Goal: Information Seeking & Learning: Check status

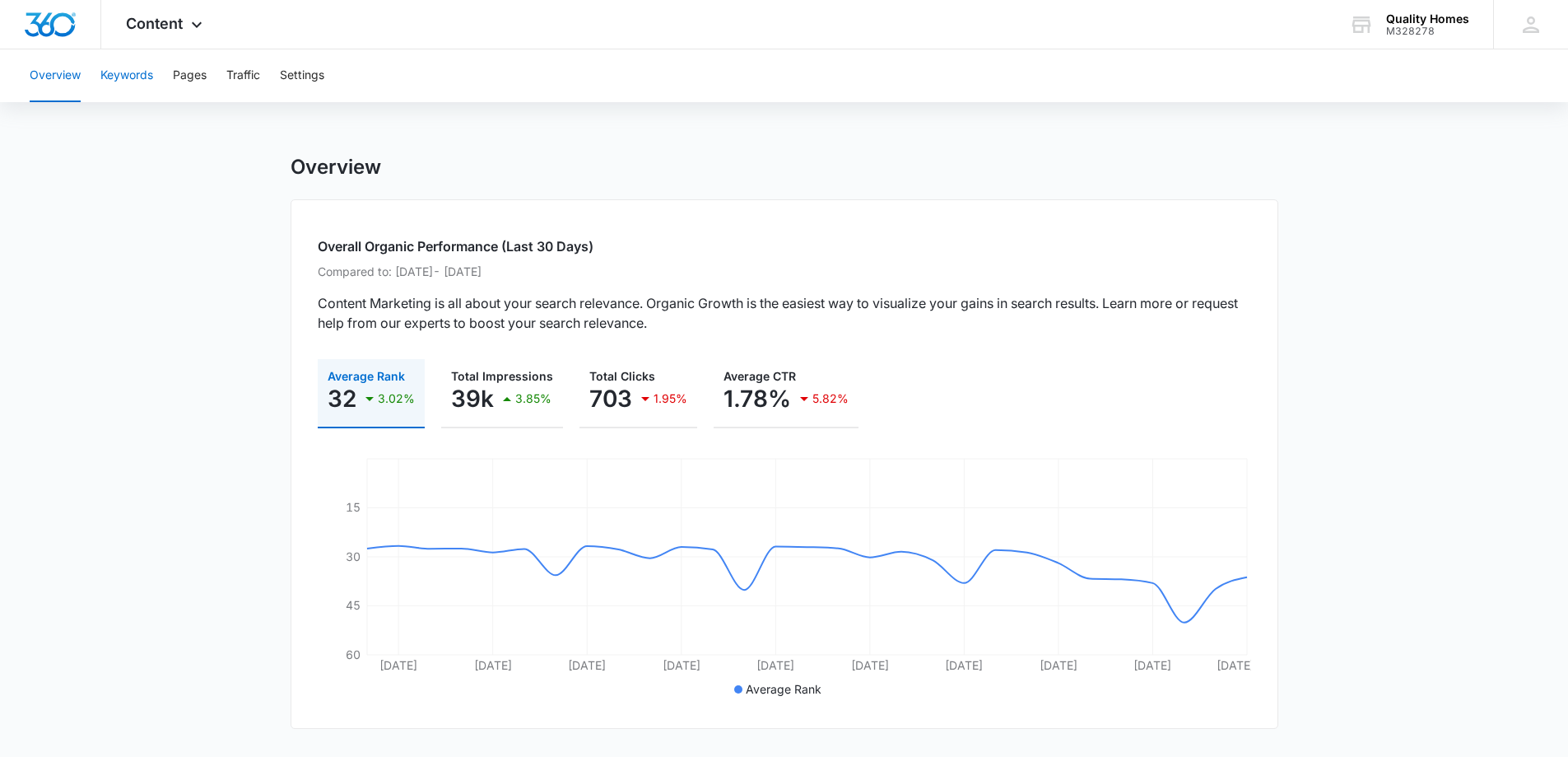
click at [142, 68] on button "Keywords" at bounding box center [127, 76] width 53 height 53
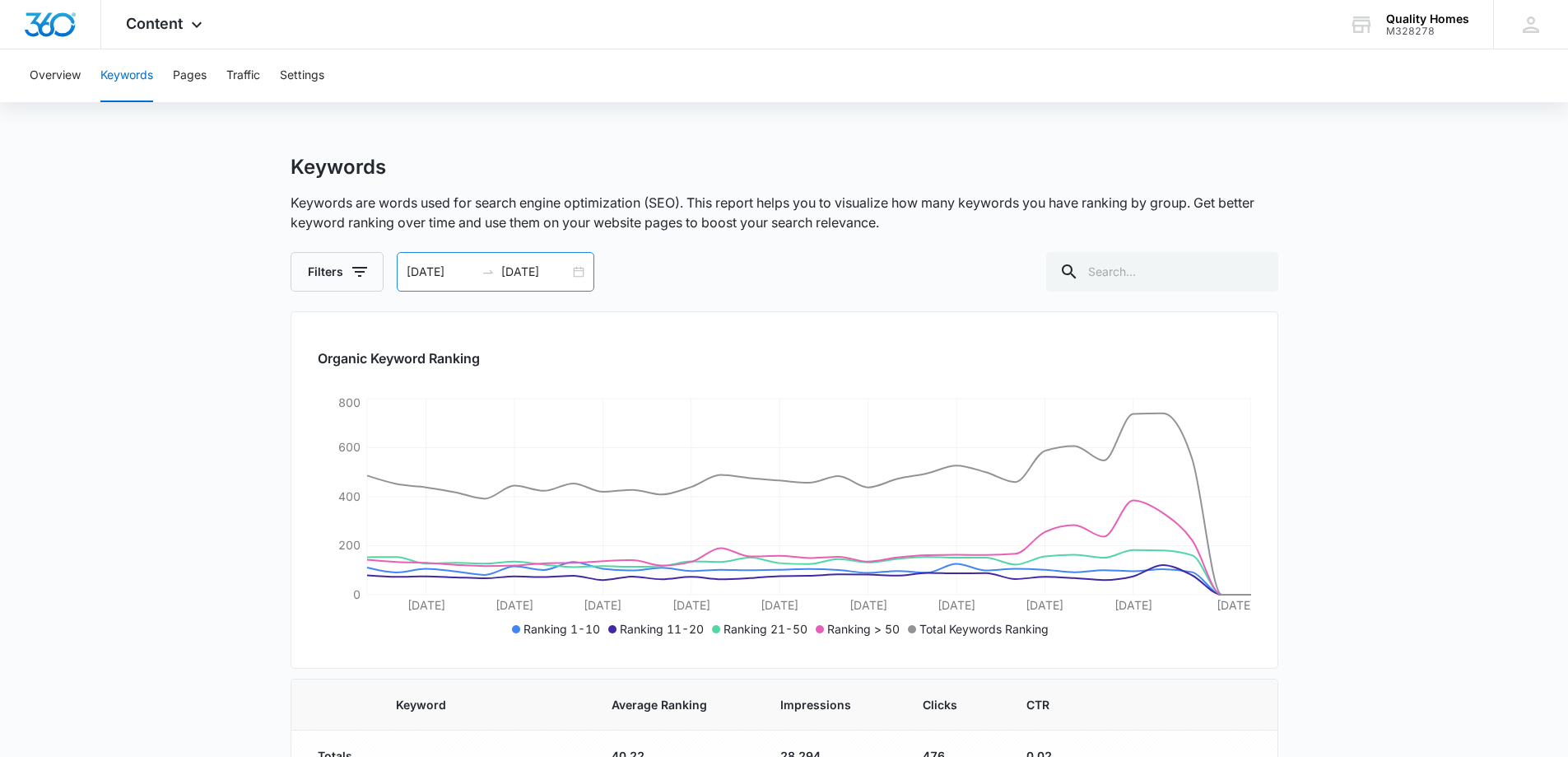
click at [575, 273] on div "08/04/2025 09/03/2025" at bounding box center [496, 272] width 198 height 40
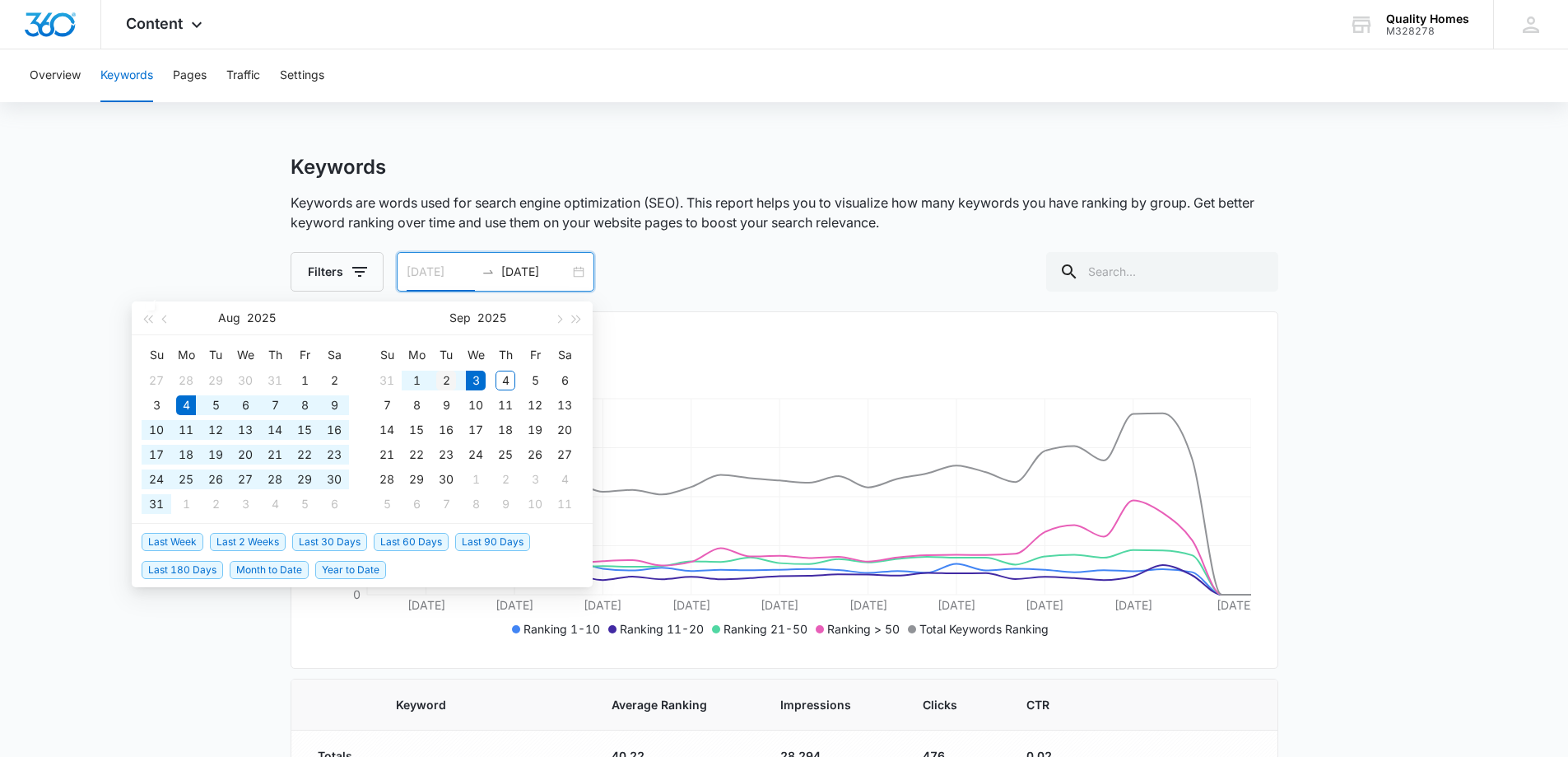
type input "[DATE]"
click at [442, 384] on div "2" at bounding box center [446, 381] width 20 height 20
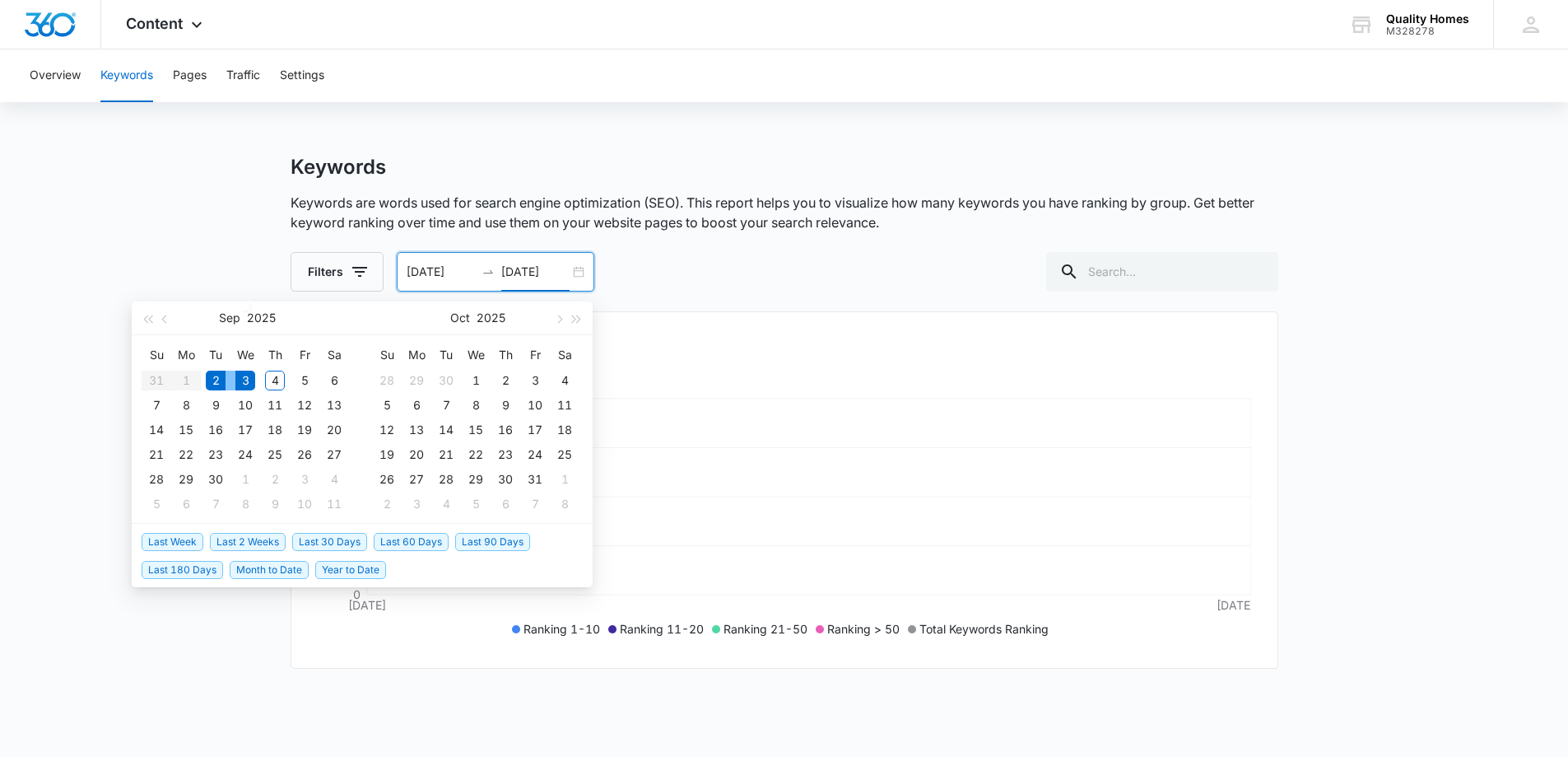
type input "[DATE]"
click at [1393, 507] on main "Keywords Keywords are words used for search engine optimization (SEO). This rep…" at bounding box center [784, 478] width 1568 height 647
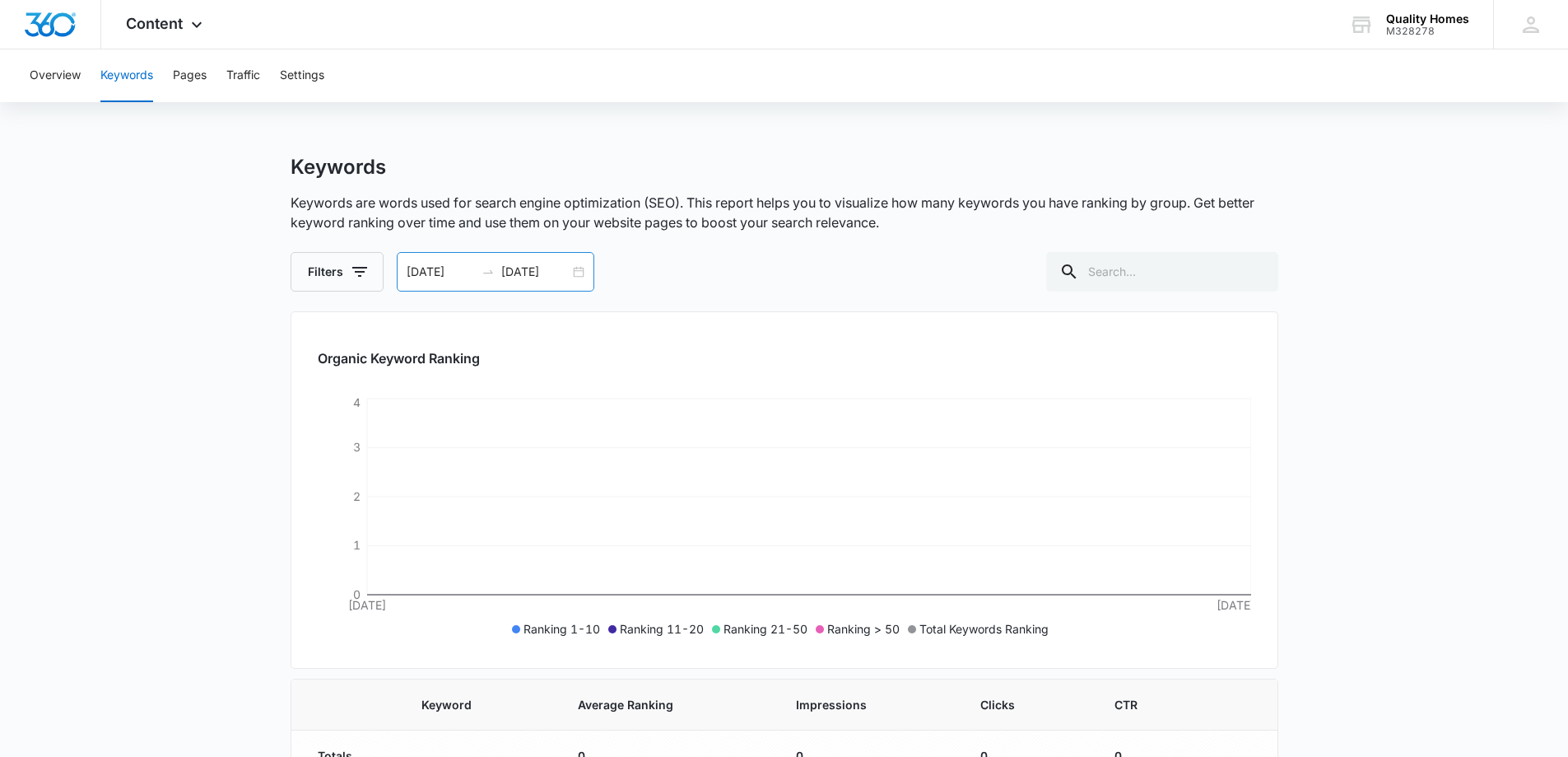
click at [574, 273] on div "[DATE] [DATE]" at bounding box center [496, 272] width 198 height 40
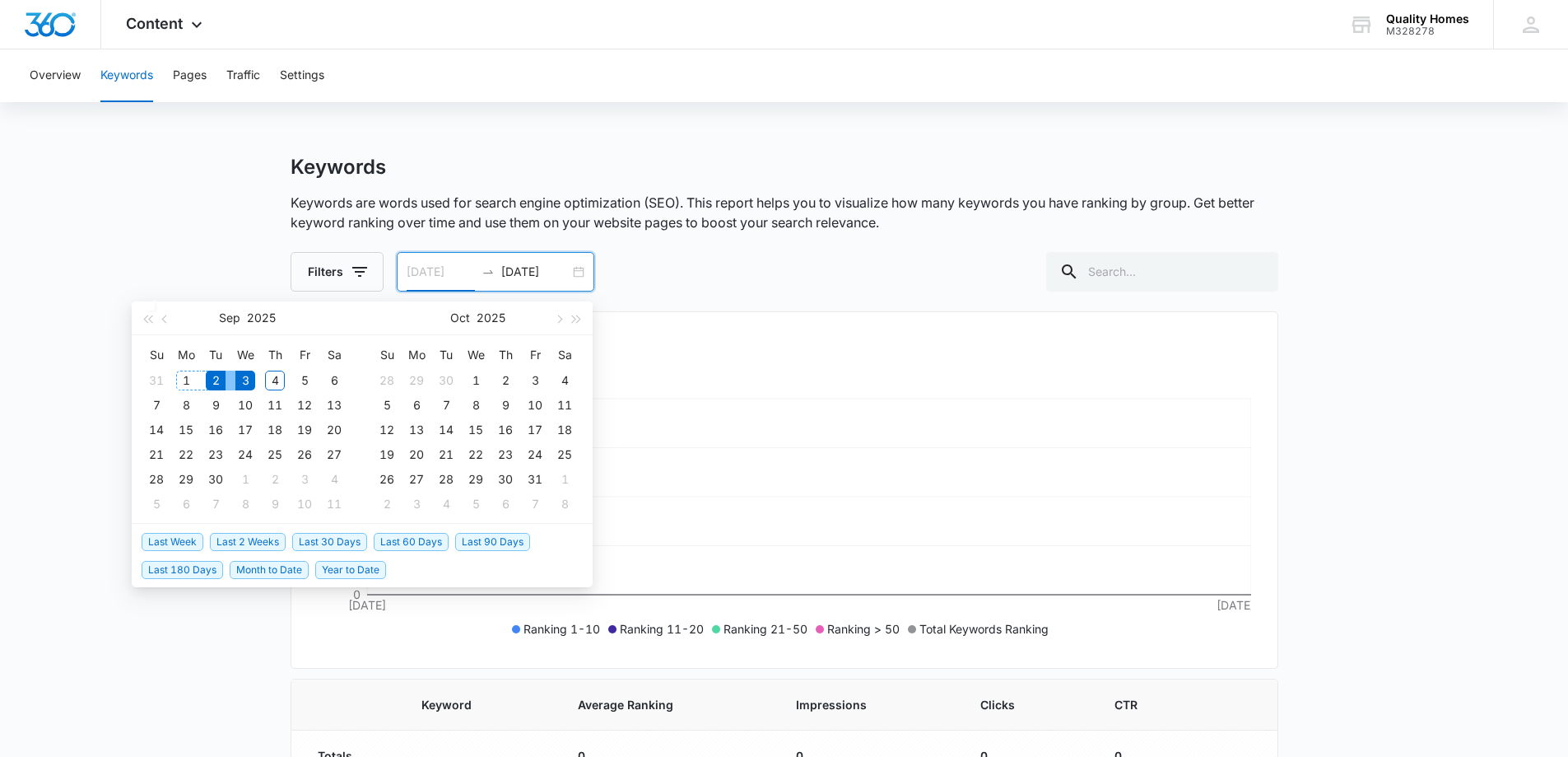
type input "[DATE]"
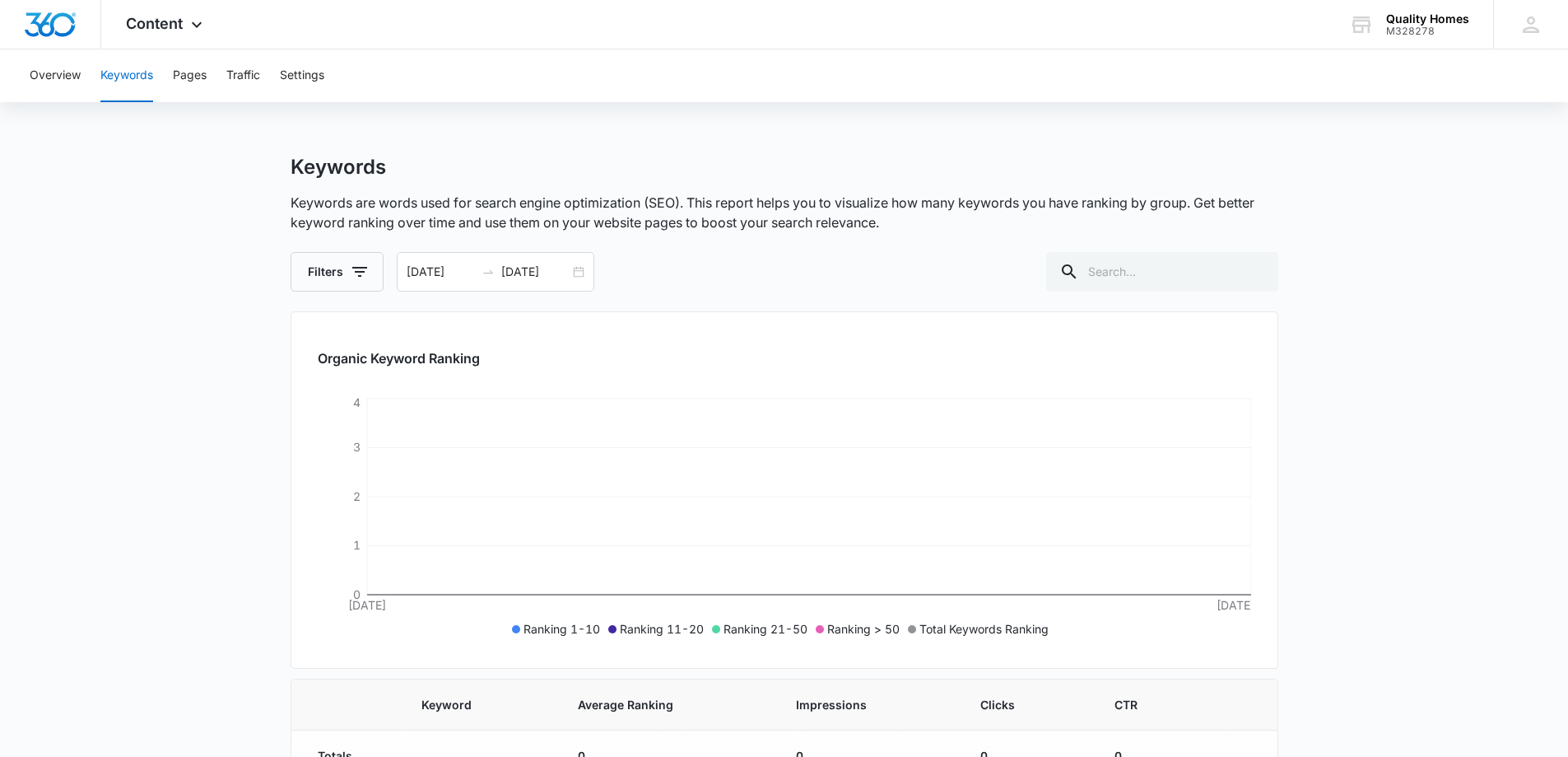
click at [236, 205] on main "Keywords Keywords are words used for search engine optimization (SEO). This rep…" at bounding box center [784, 478] width 1568 height 647
click at [434, 273] on input "[DATE]" at bounding box center [441, 272] width 68 height 18
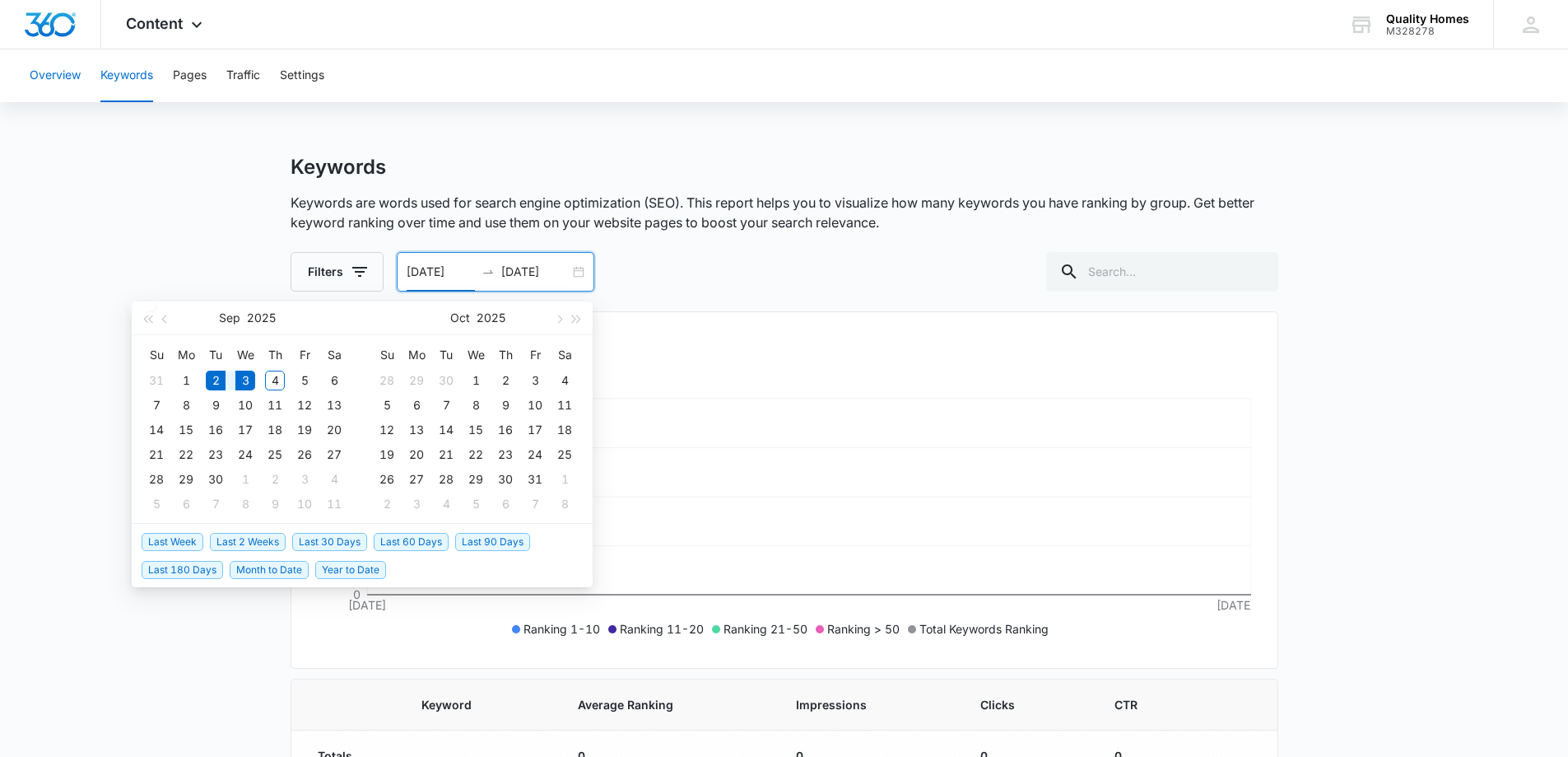
click at [37, 75] on button "Overview" at bounding box center [55, 76] width 51 height 53
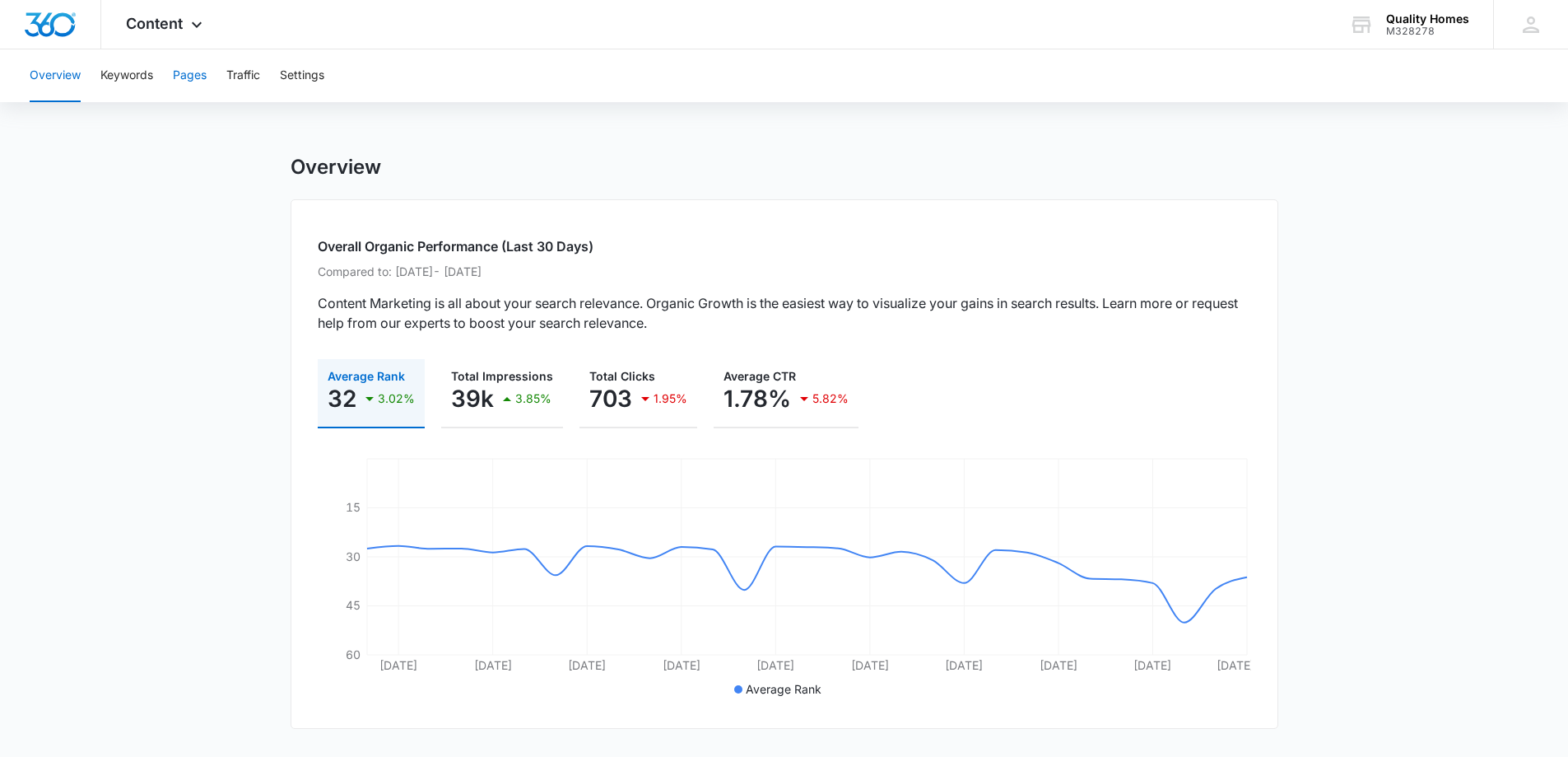
click at [189, 70] on button "Pages" at bounding box center [189, 76] width 34 height 53
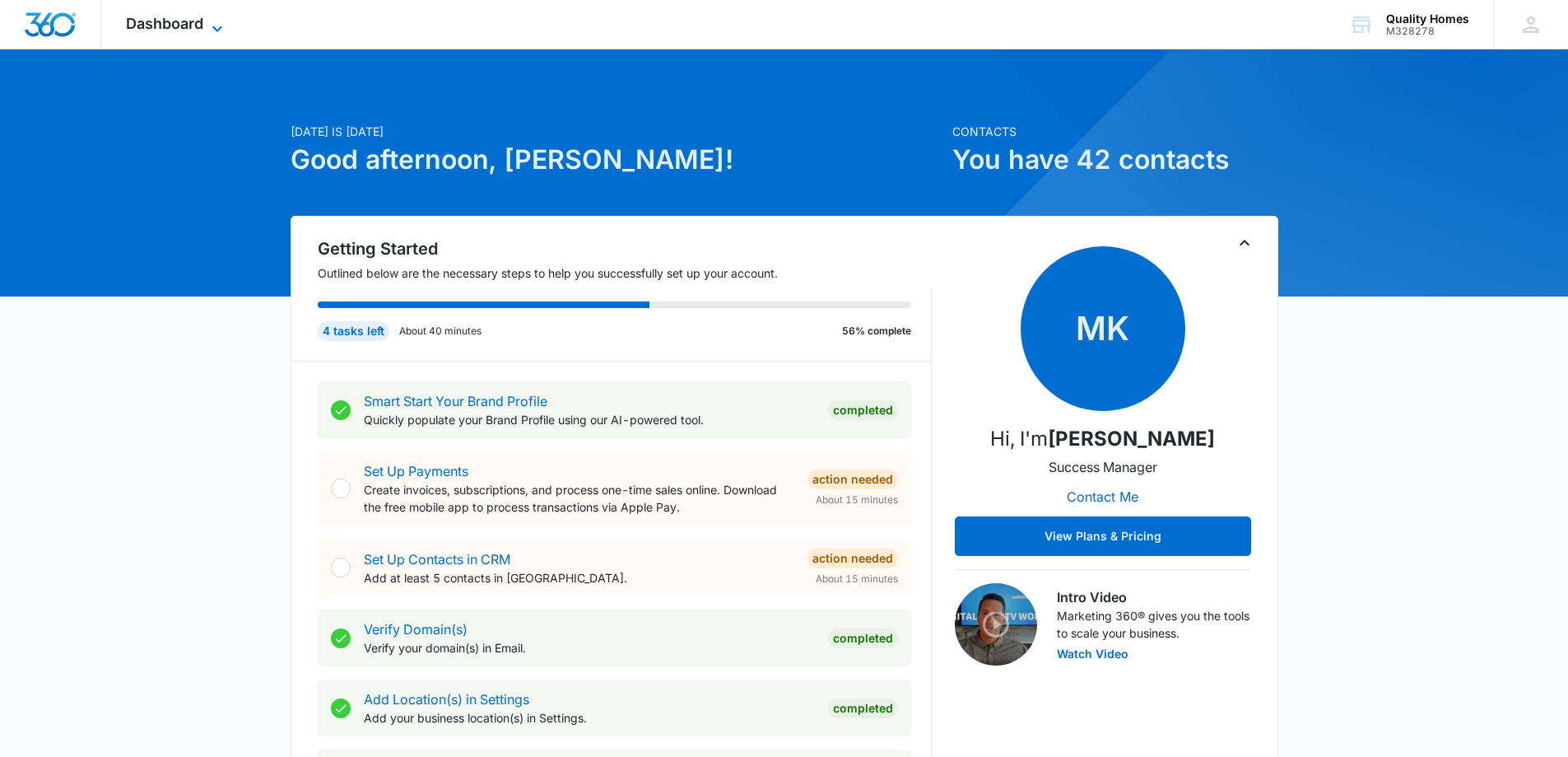
click at [194, 26] on span "Dashboard" at bounding box center [165, 23] width 77 height 17
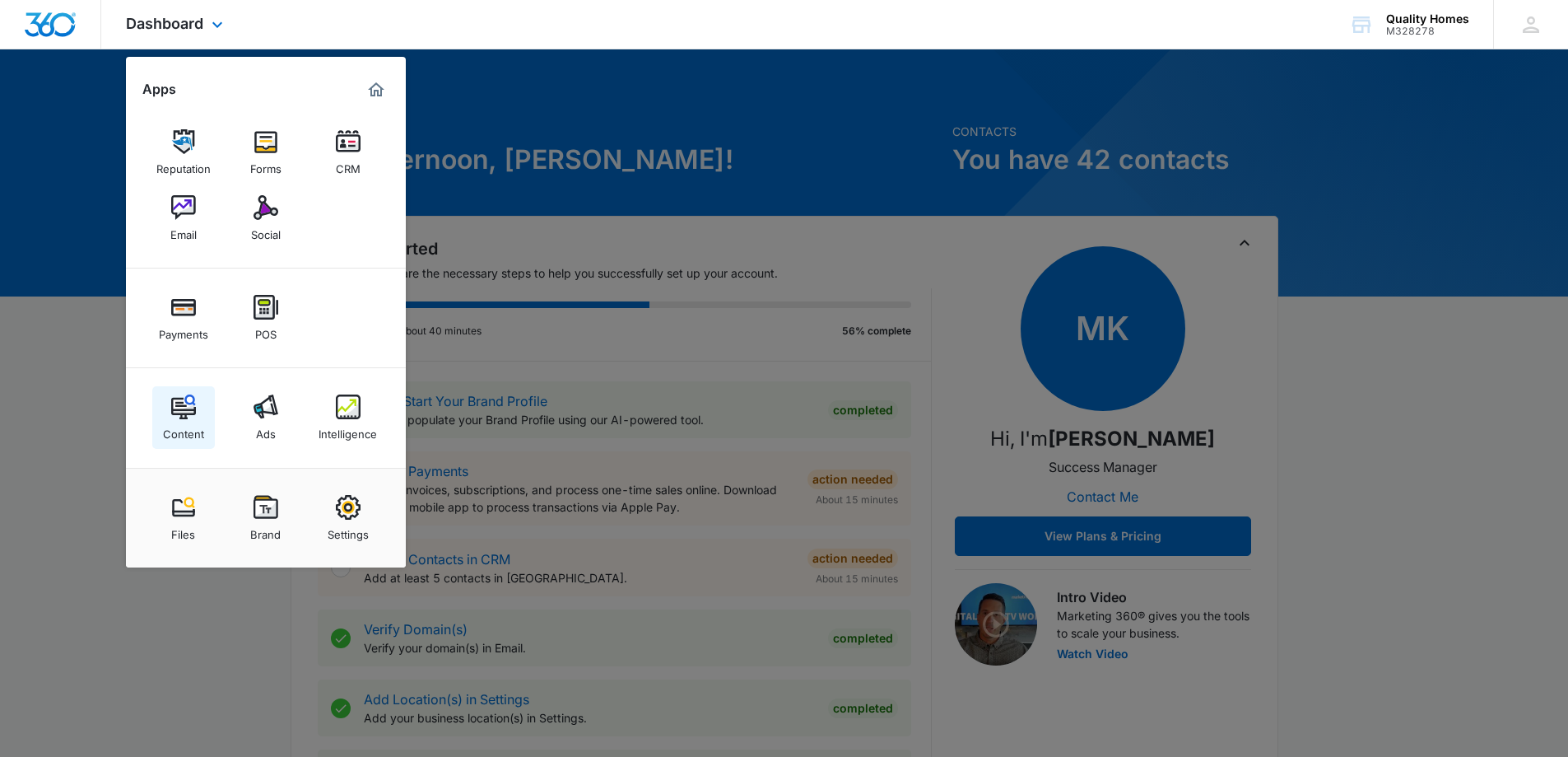
click at [189, 418] on img at bounding box center [184, 407] width 25 height 25
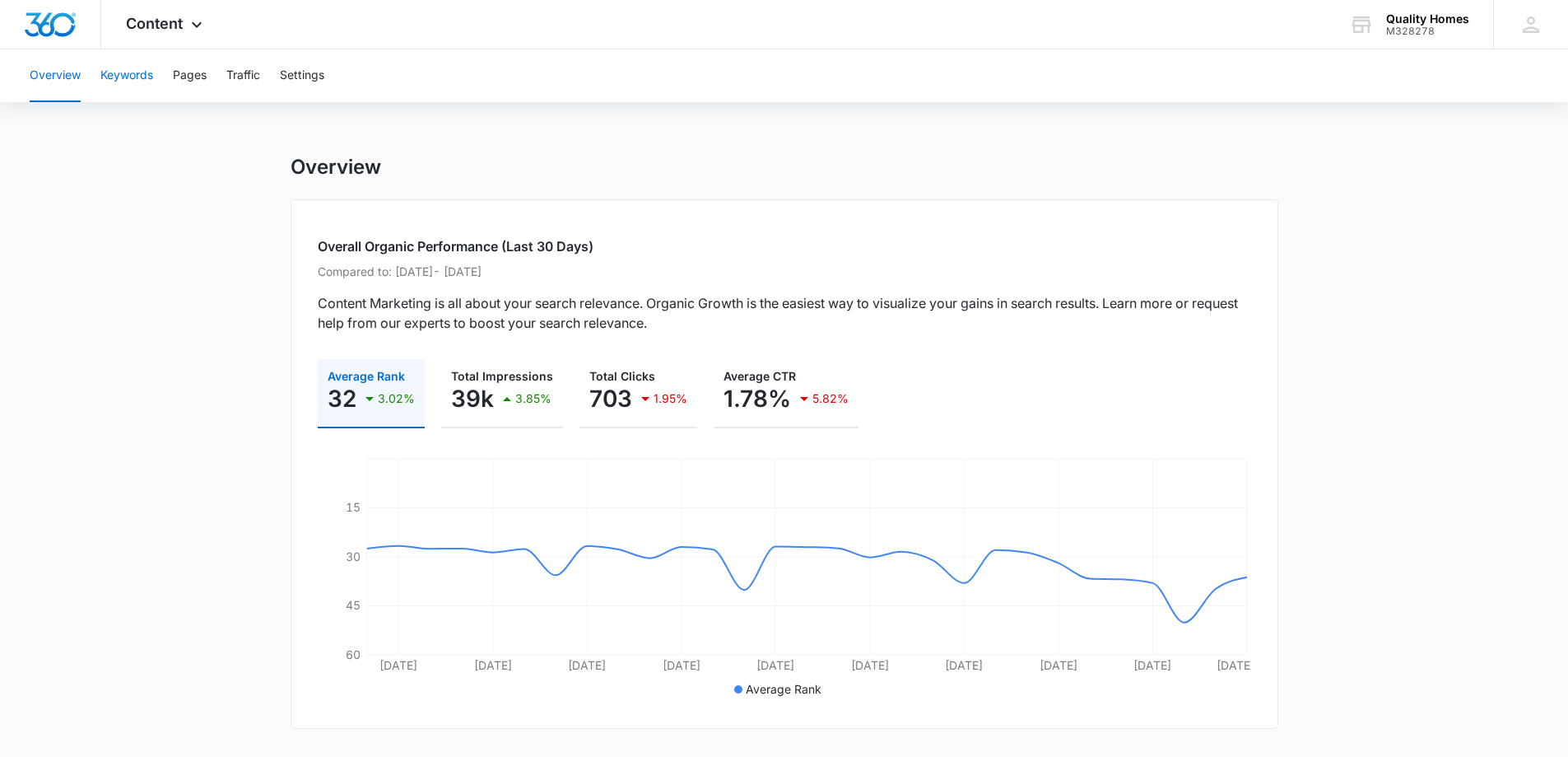
click at [133, 75] on button "Keywords" at bounding box center [127, 76] width 53 height 53
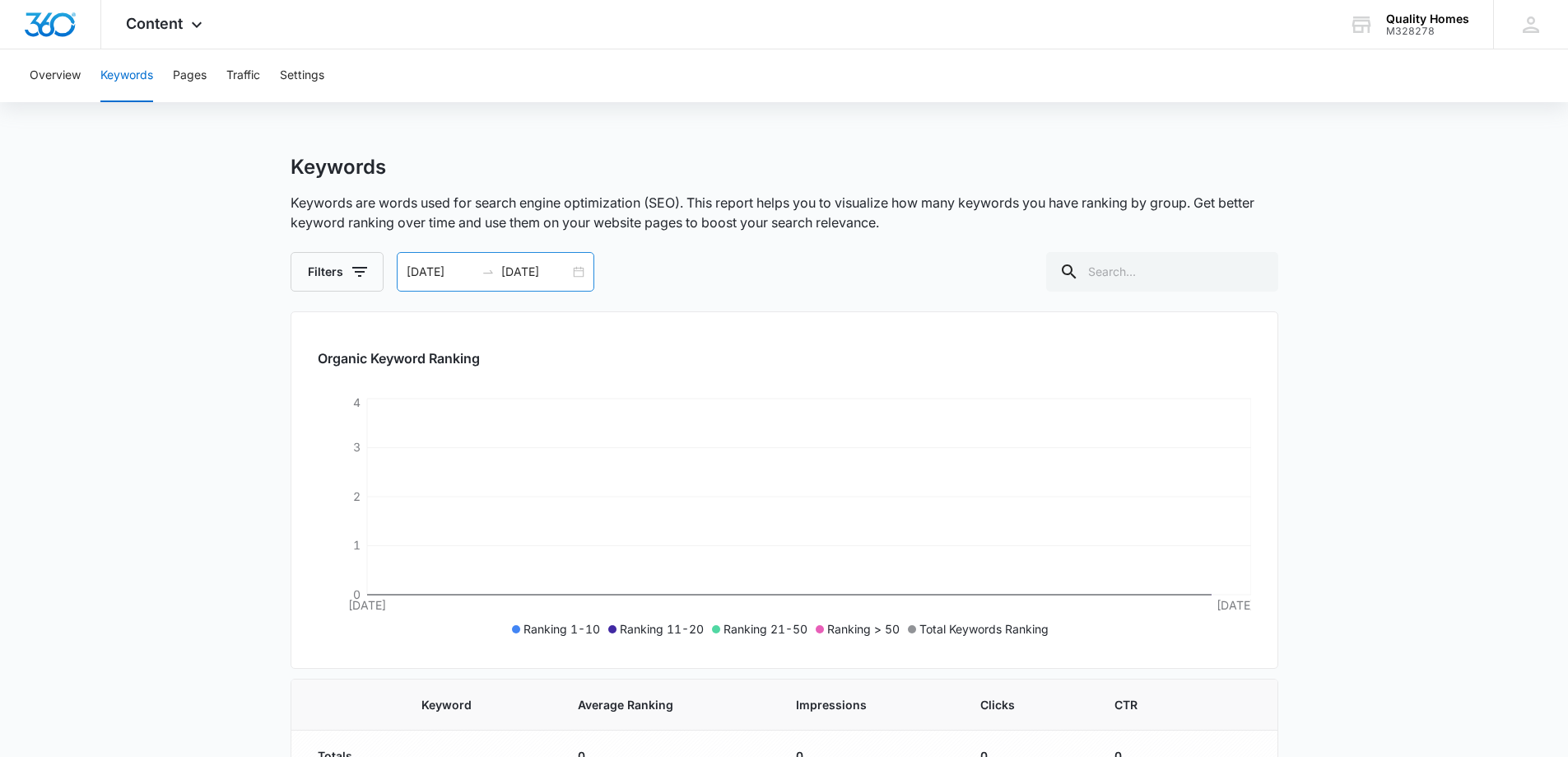
click at [574, 285] on div "[DATE] [DATE]" at bounding box center [496, 272] width 198 height 40
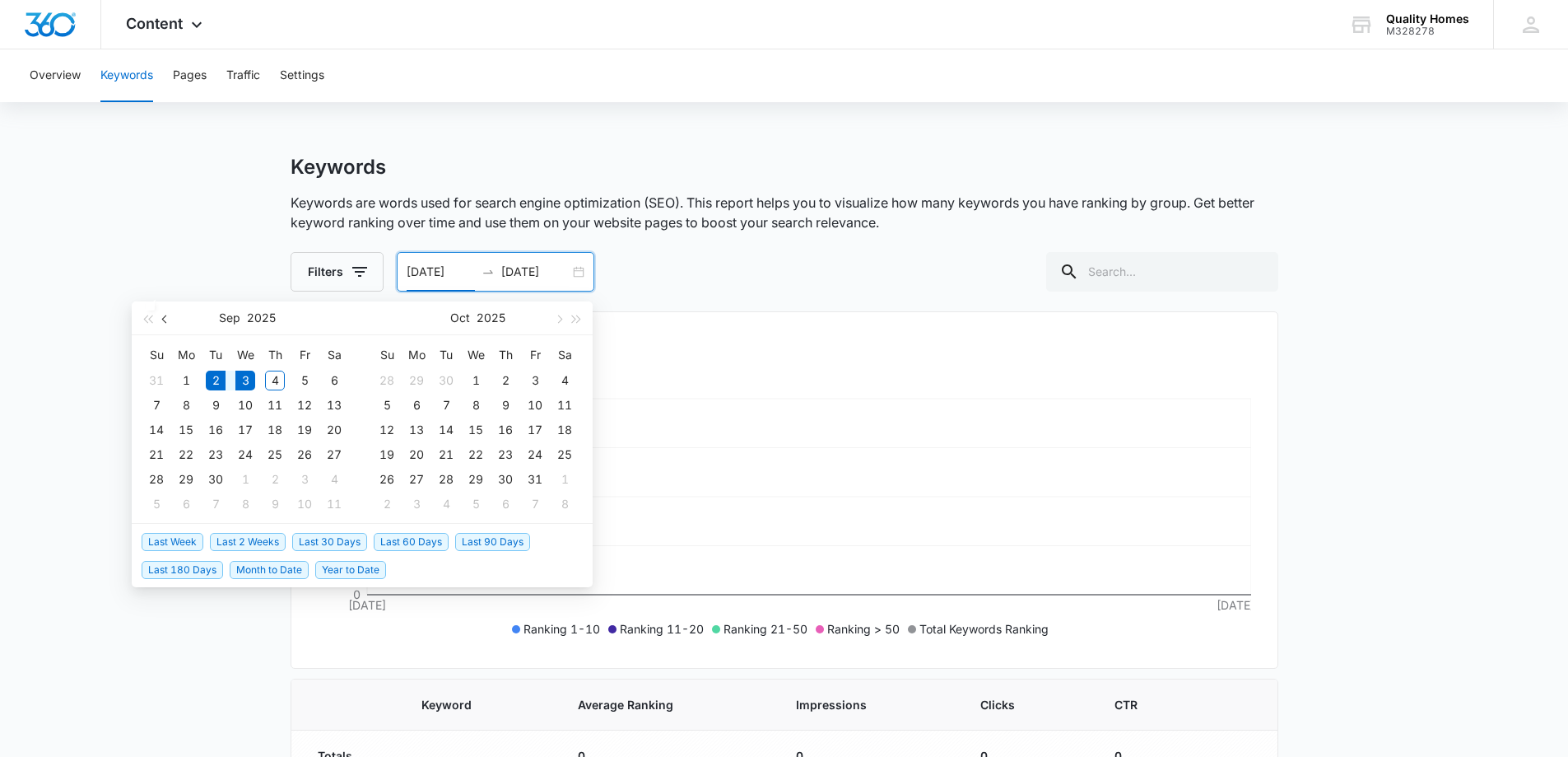
click at [158, 319] on button "button" at bounding box center [166, 318] width 18 height 33
type input "[DATE]"
click at [303, 381] on div "1" at bounding box center [305, 381] width 20 height 20
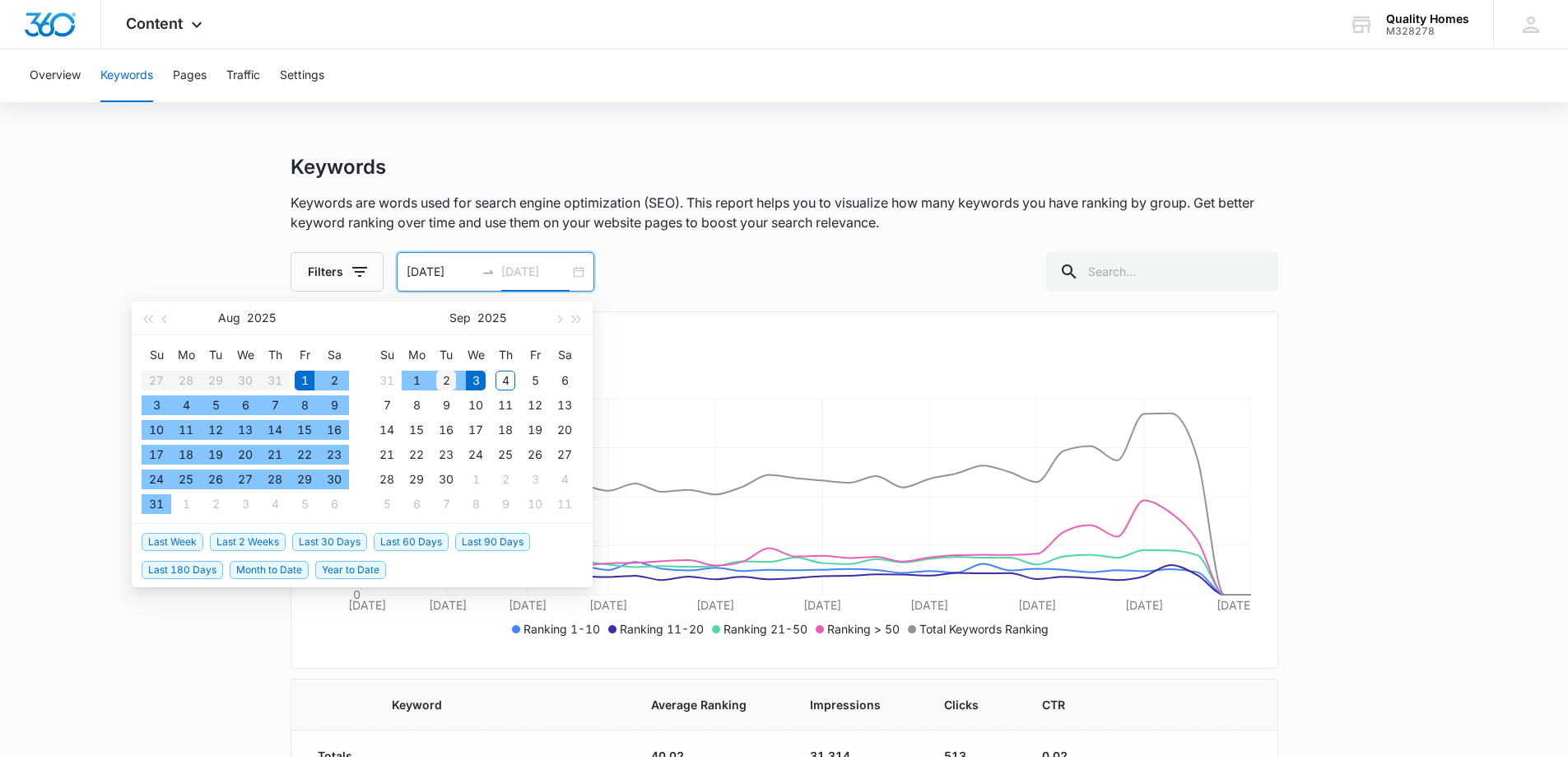
type input "[DATE]"
click at [450, 380] on div "2" at bounding box center [446, 381] width 20 height 20
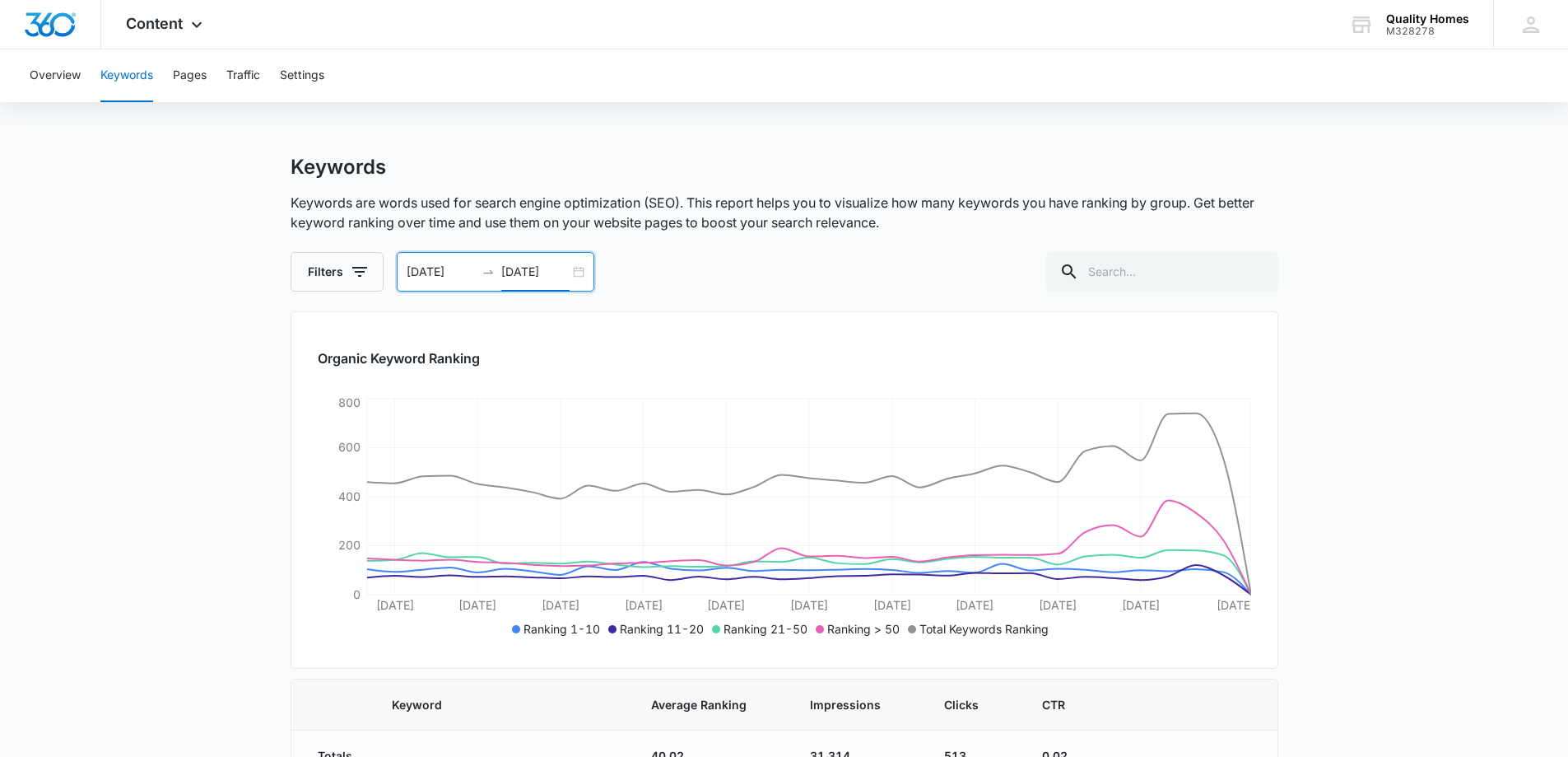
click at [582, 271] on div "[DATE] [DATE]" at bounding box center [496, 272] width 198 height 40
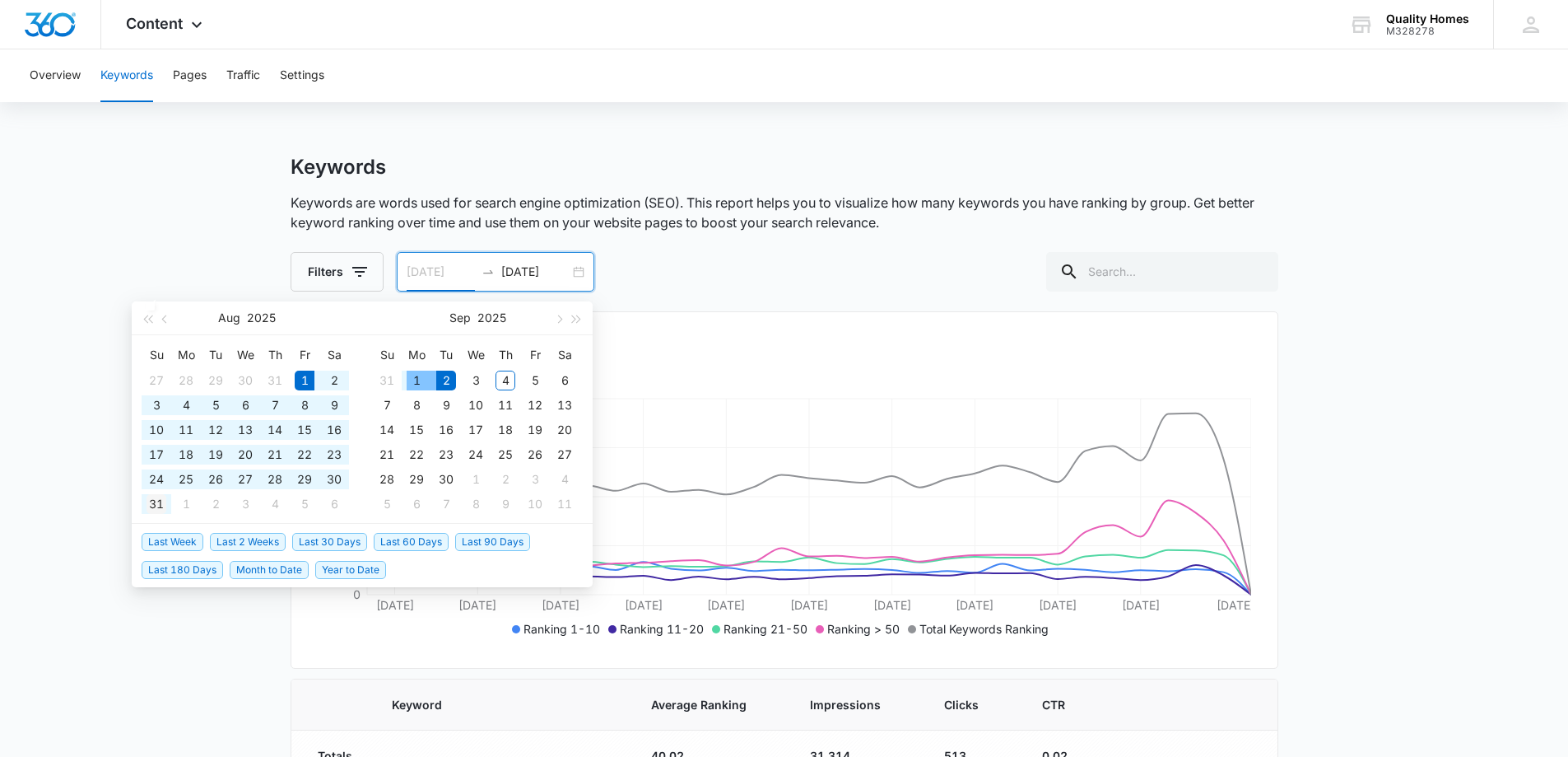
type input "[DATE]"
click at [156, 498] on div "31" at bounding box center [156, 504] width 20 height 20
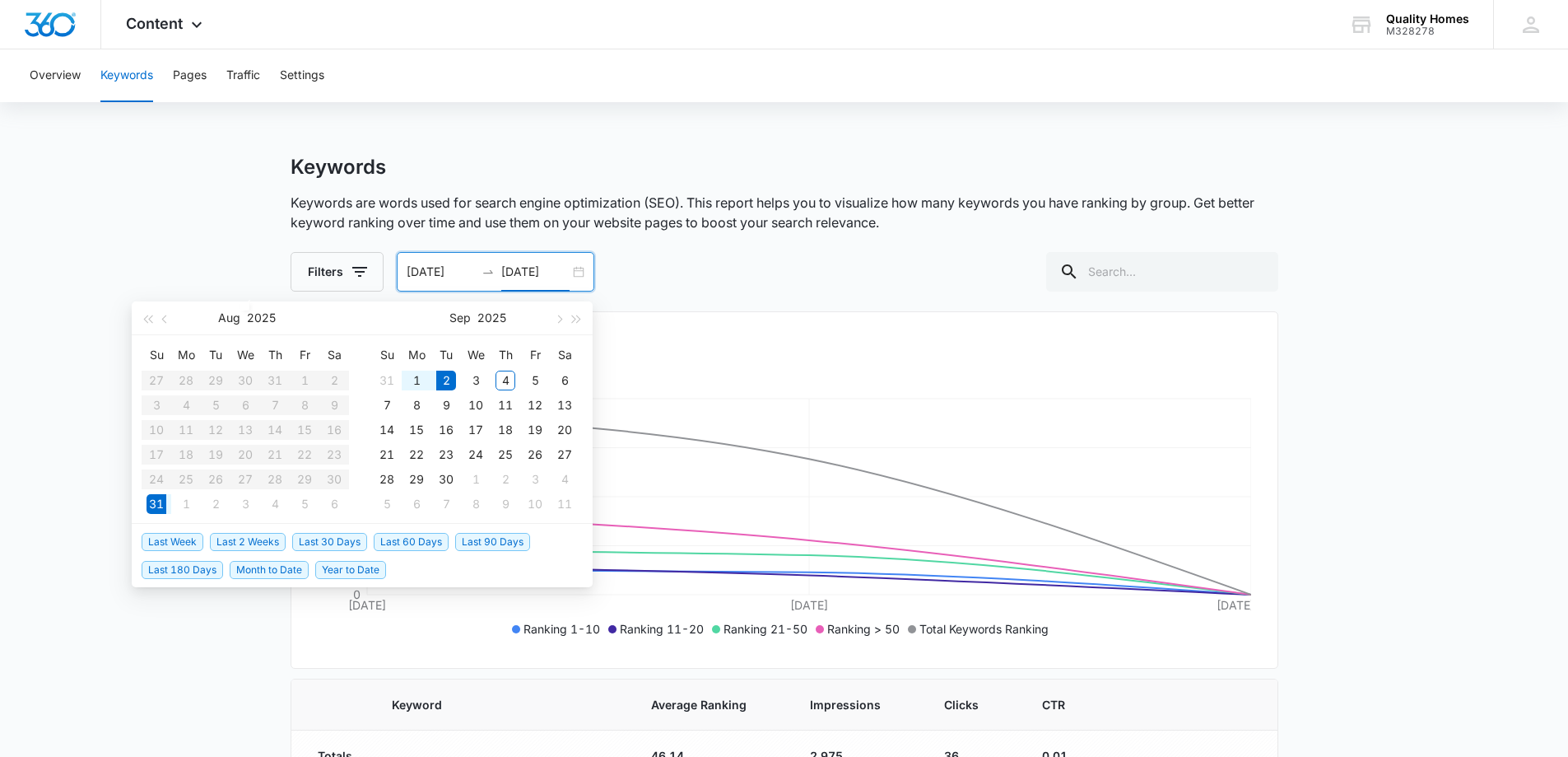
click at [291, 379] on table "Su Mo Tu We Th Fr Sa 27 28 29 30 31 1 2 3 4 5 6 7 8 9 10 11 12 13 14 15 16 17 1…" at bounding box center [245, 429] width 208 height 175
click at [302, 379] on table "Su Mo Tu We Th Fr Sa 27 28 29 30 31 1 2 3 4 5 6 7 8 9 10 11 12 13 14 15 16 17 1…" at bounding box center [245, 429] width 208 height 175
type input "[DATE]"
click at [416, 381] on div "1" at bounding box center [417, 381] width 20 height 20
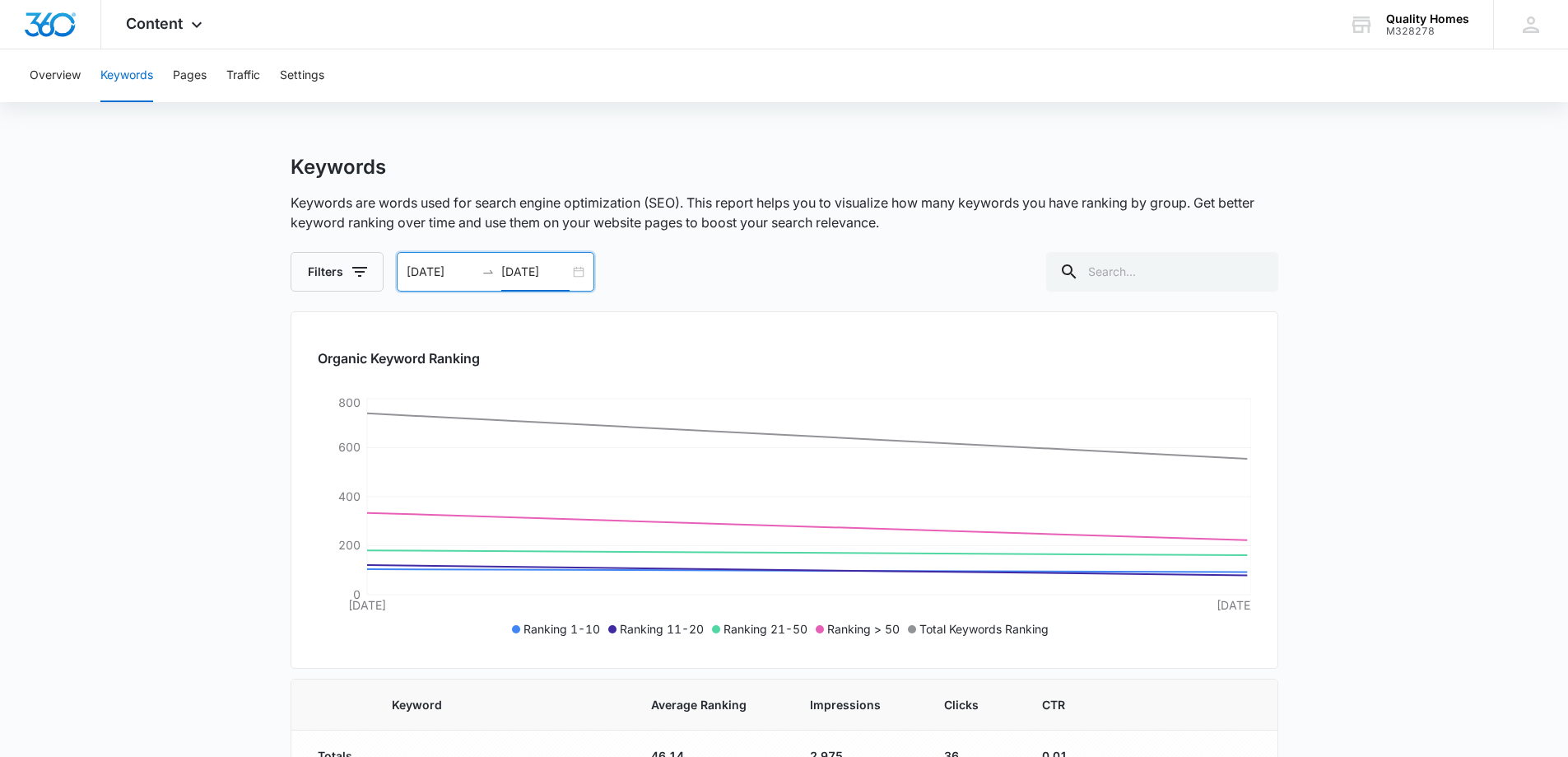
click at [574, 275] on div "[DATE] [DATE]" at bounding box center [496, 272] width 198 height 40
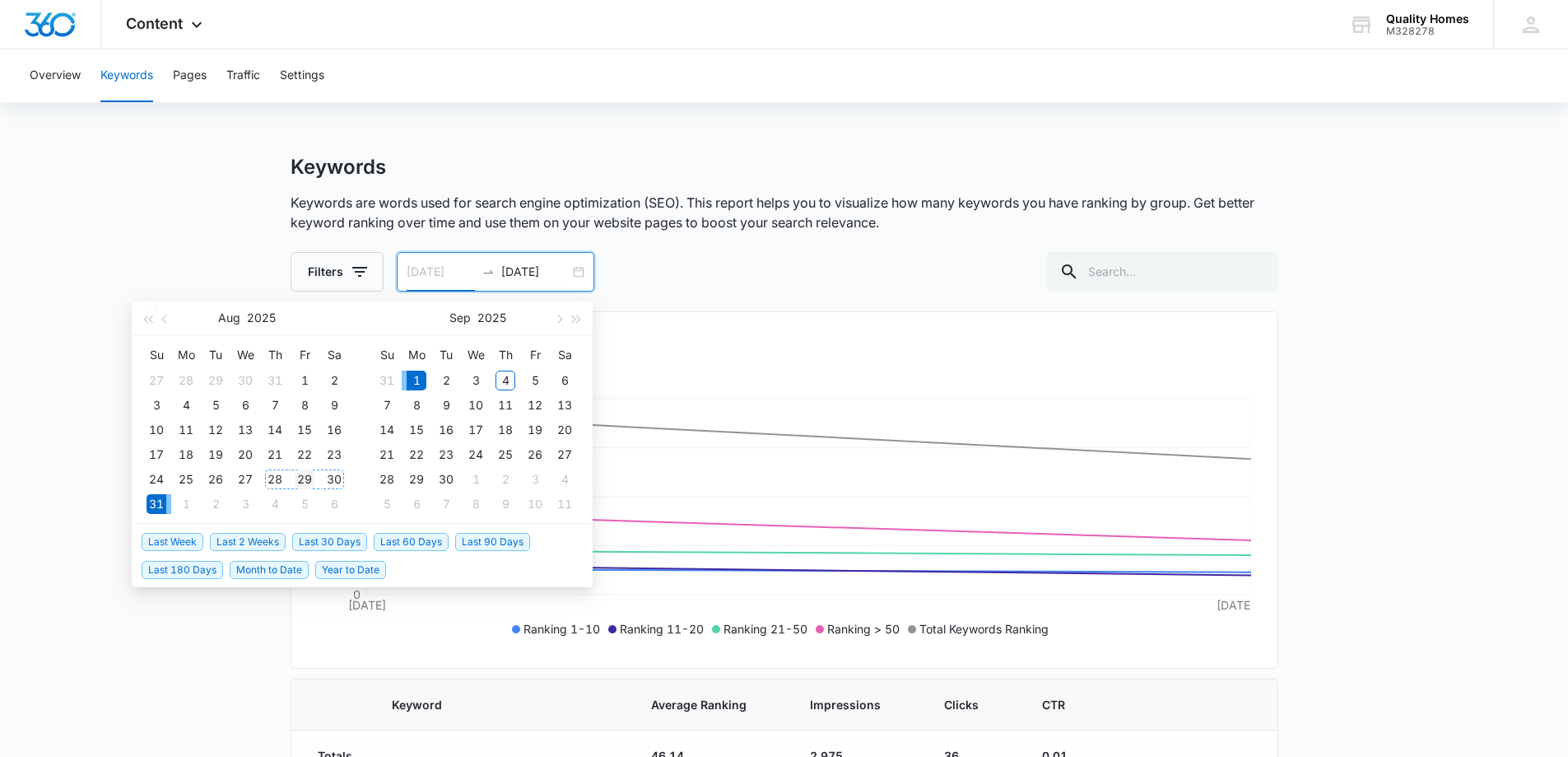
type input "[DATE]"
click at [310, 471] on div "29" at bounding box center [305, 479] width 20 height 20
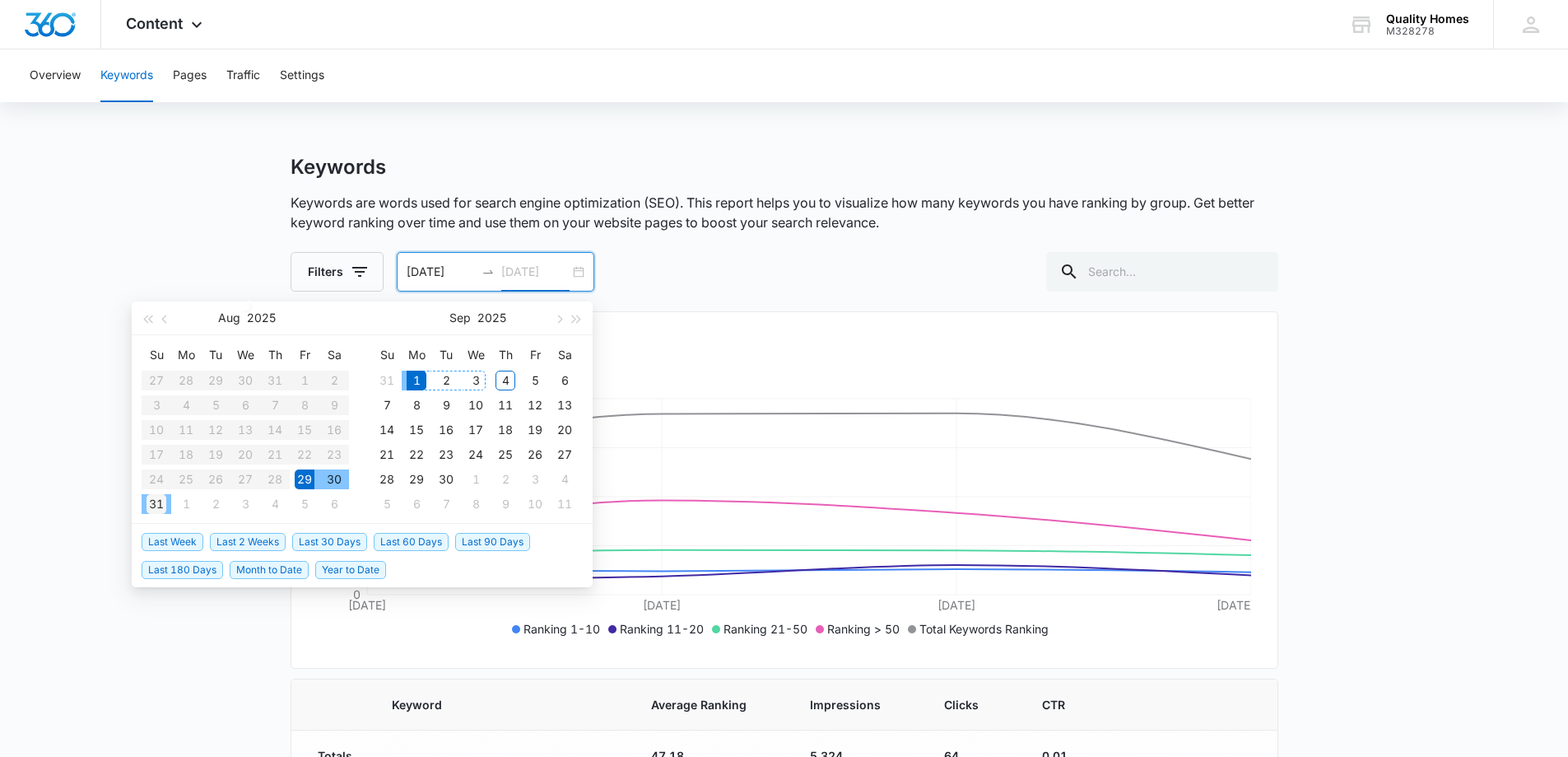
type input "[DATE]"
drag, startPoint x: 418, startPoint y: 381, endPoint x: 154, endPoint y: 502, distance: 290.4
click at [154, 502] on div "[DATE] Su Mo Tu We Th Fr Sa 27 28 29 30 31 1 2 3 4 5 6 7 8 9 10 11 12 13 14 15 …" at bounding box center [362, 413] width 461 height 222
click at [154, 502] on div "31" at bounding box center [156, 504] width 20 height 20
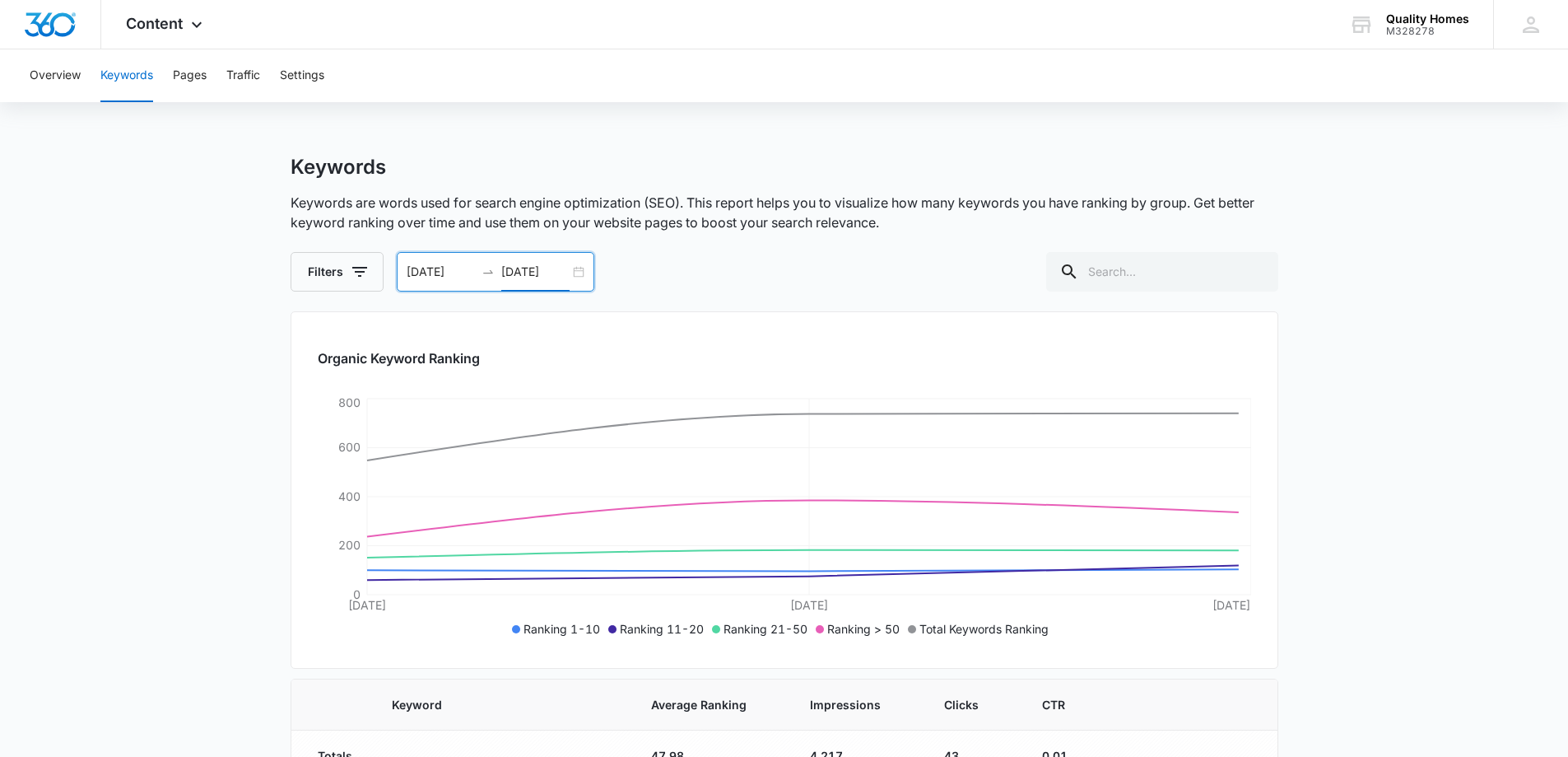
click at [576, 278] on div "[DATE] [DATE]" at bounding box center [496, 272] width 198 height 40
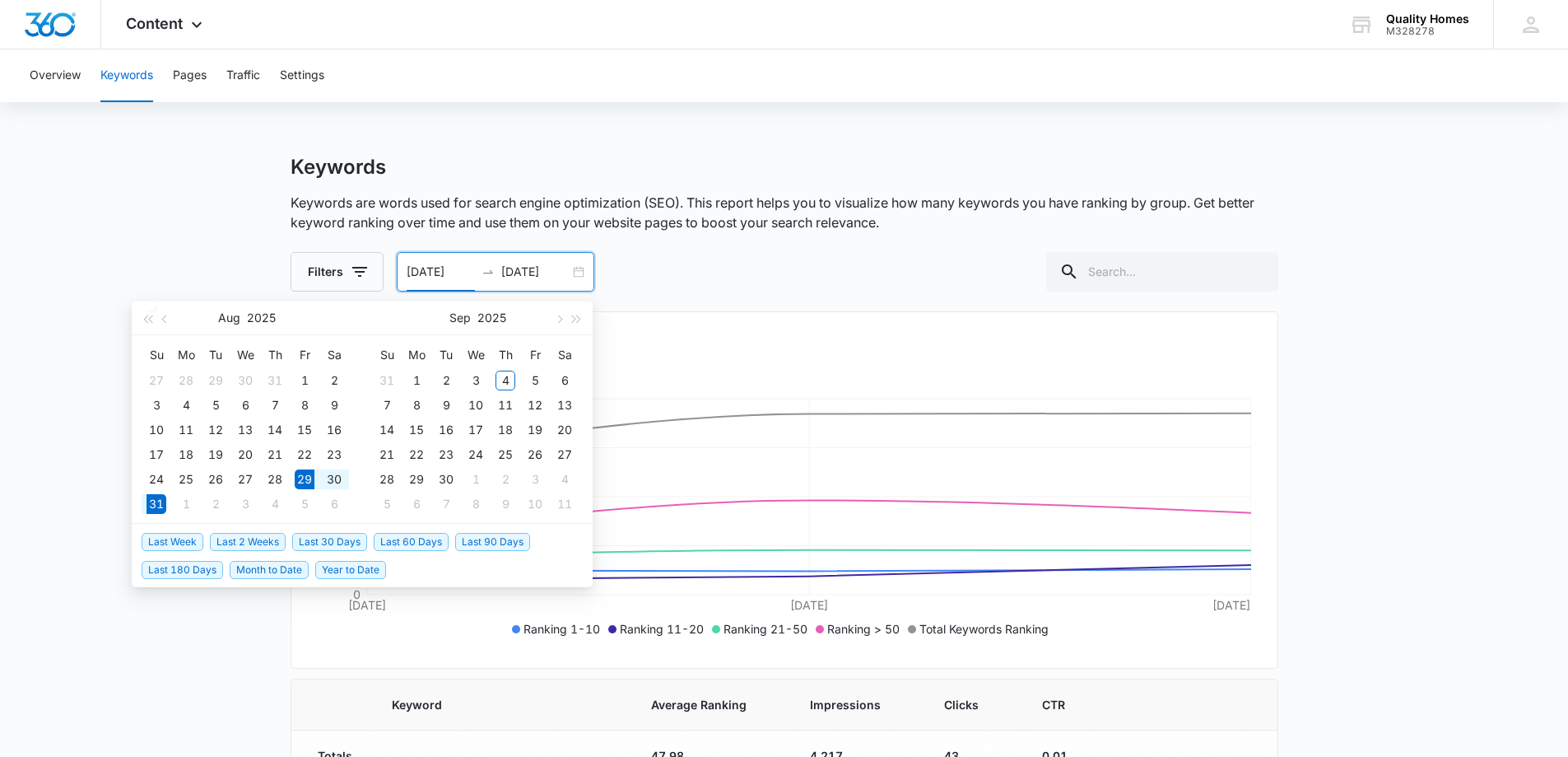
click at [577, 269] on div "[DATE] [DATE]" at bounding box center [496, 272] width 198 height 40
type input "[DATE]"
click at [305, 375] on div "1" at bounding box center [305, 381] width 20 height 20
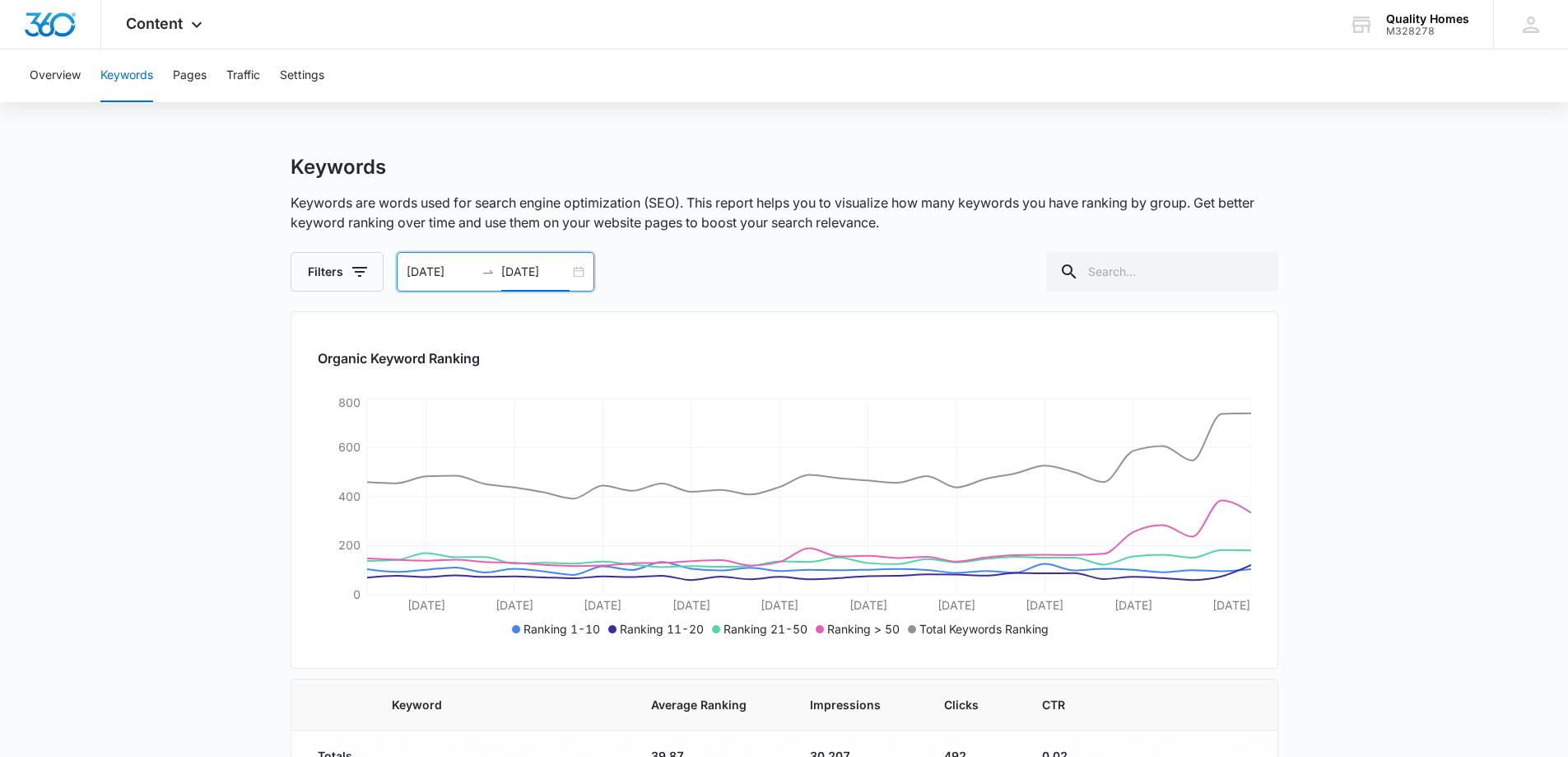
click at [216, 78] on div "Overview Keywords Pages Traffic Settings" at bounding box center [784, 76] width 1528 height 53
click at [191, 78] on button "Pages" at bounding box center [189, 76] width 34 height 53
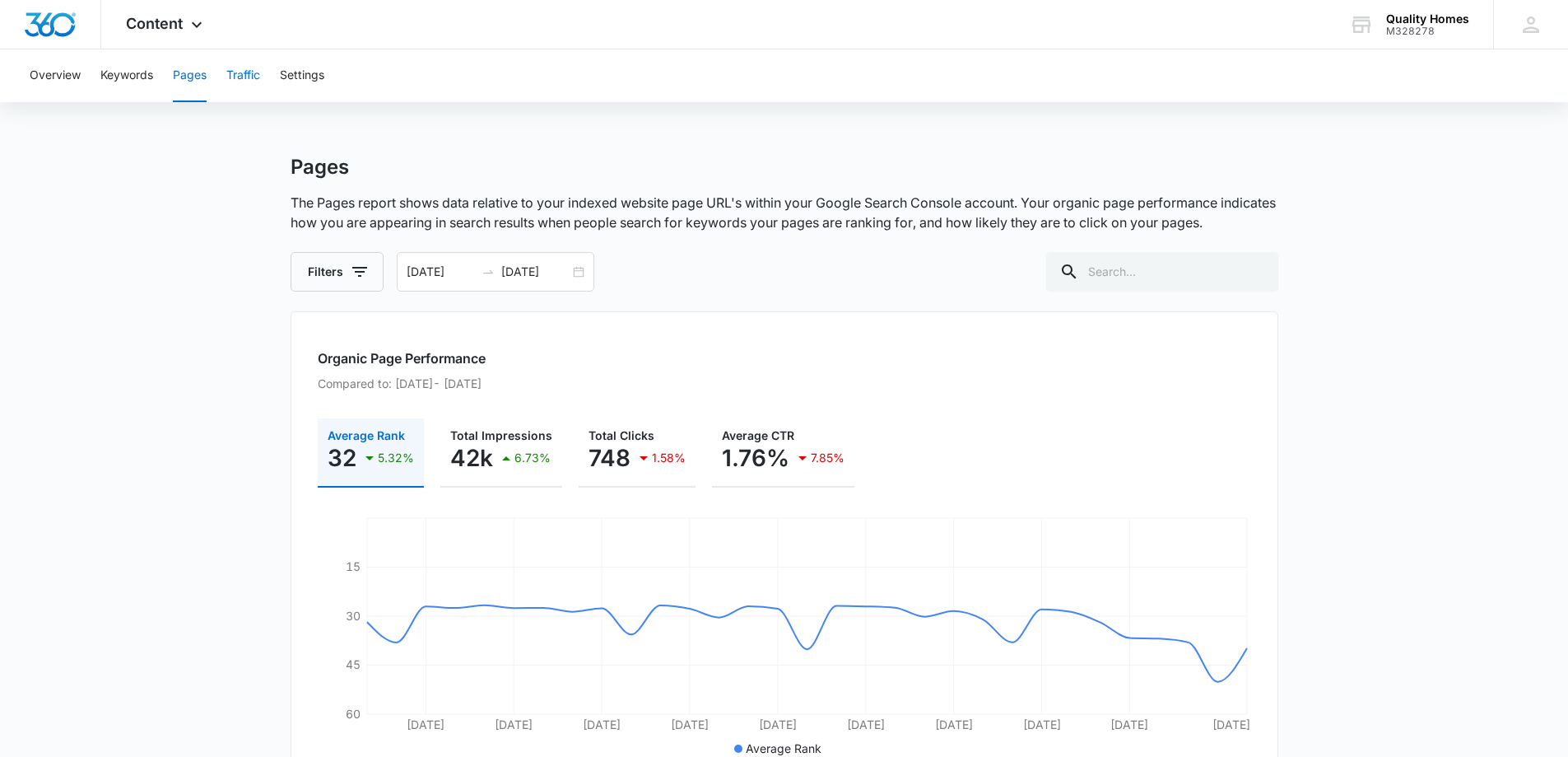
click at [247, 73] on button "Traffic" at bounding box center [243, 76] width 34 height 53
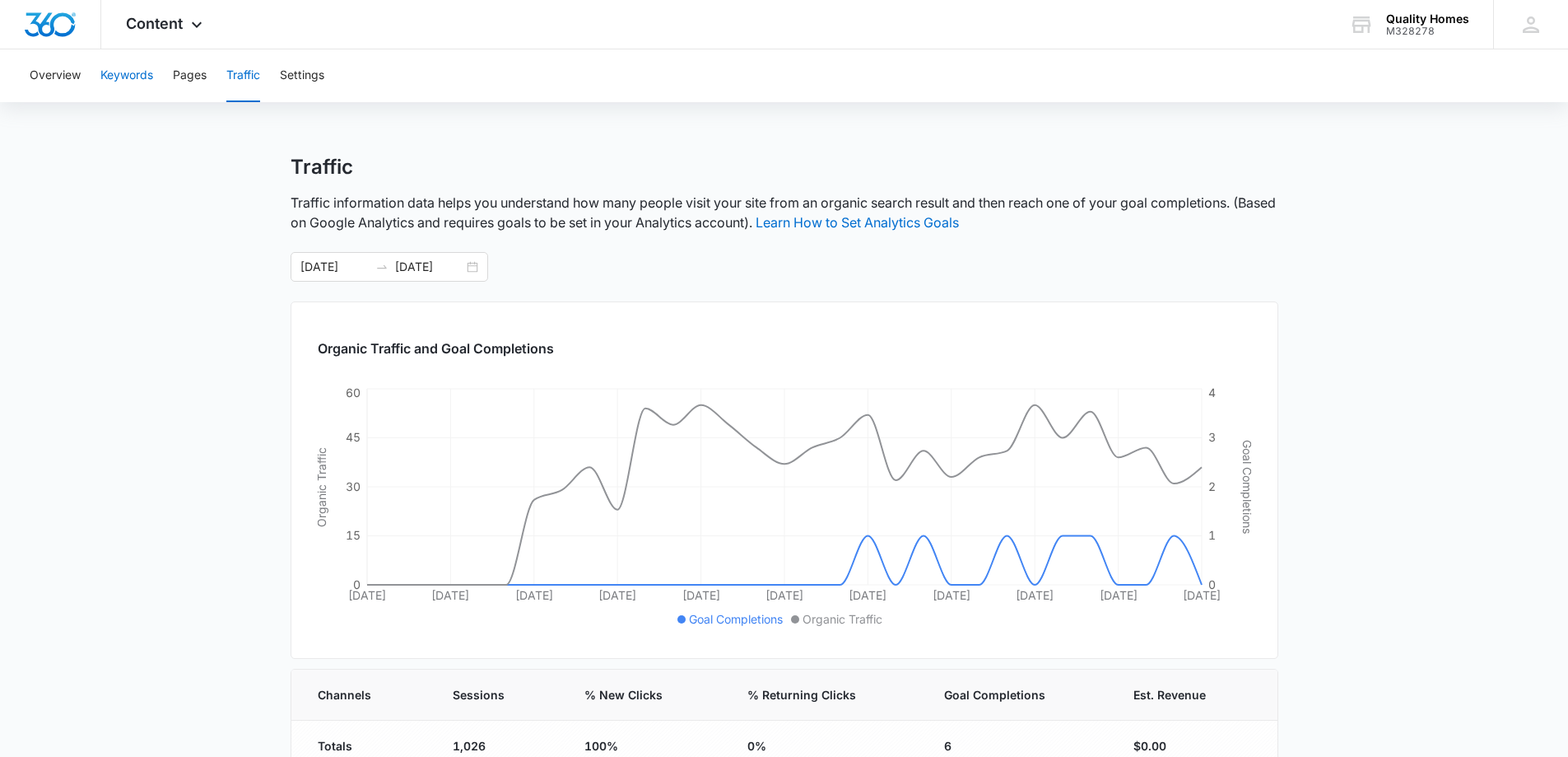
click at [137, 91] on button "Keywords" at bounding box center [127, 76] width 53 height 53
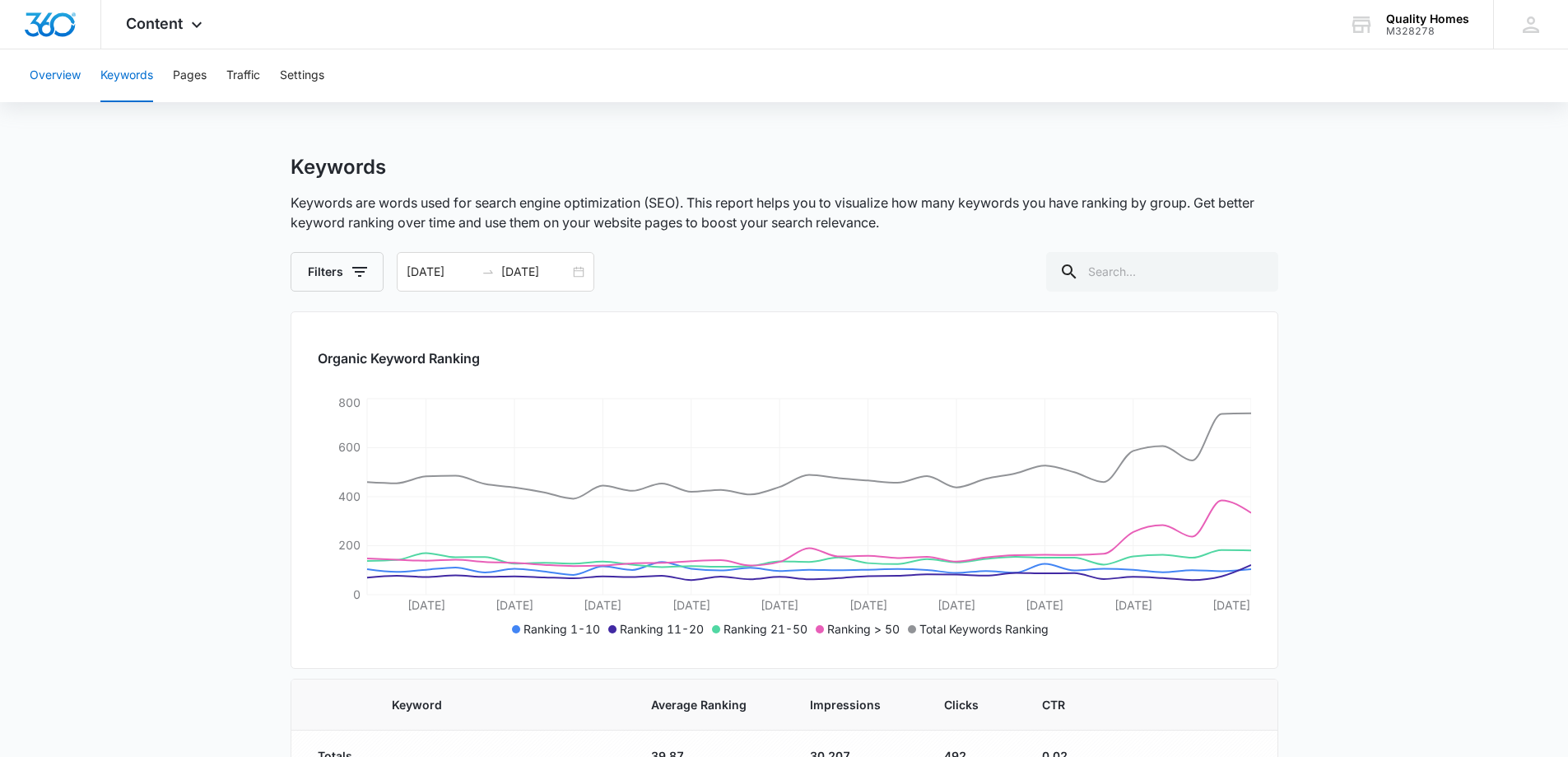
click at [68, 90] on button "Overview" at bounding box center [55, 76] width 51 height 53
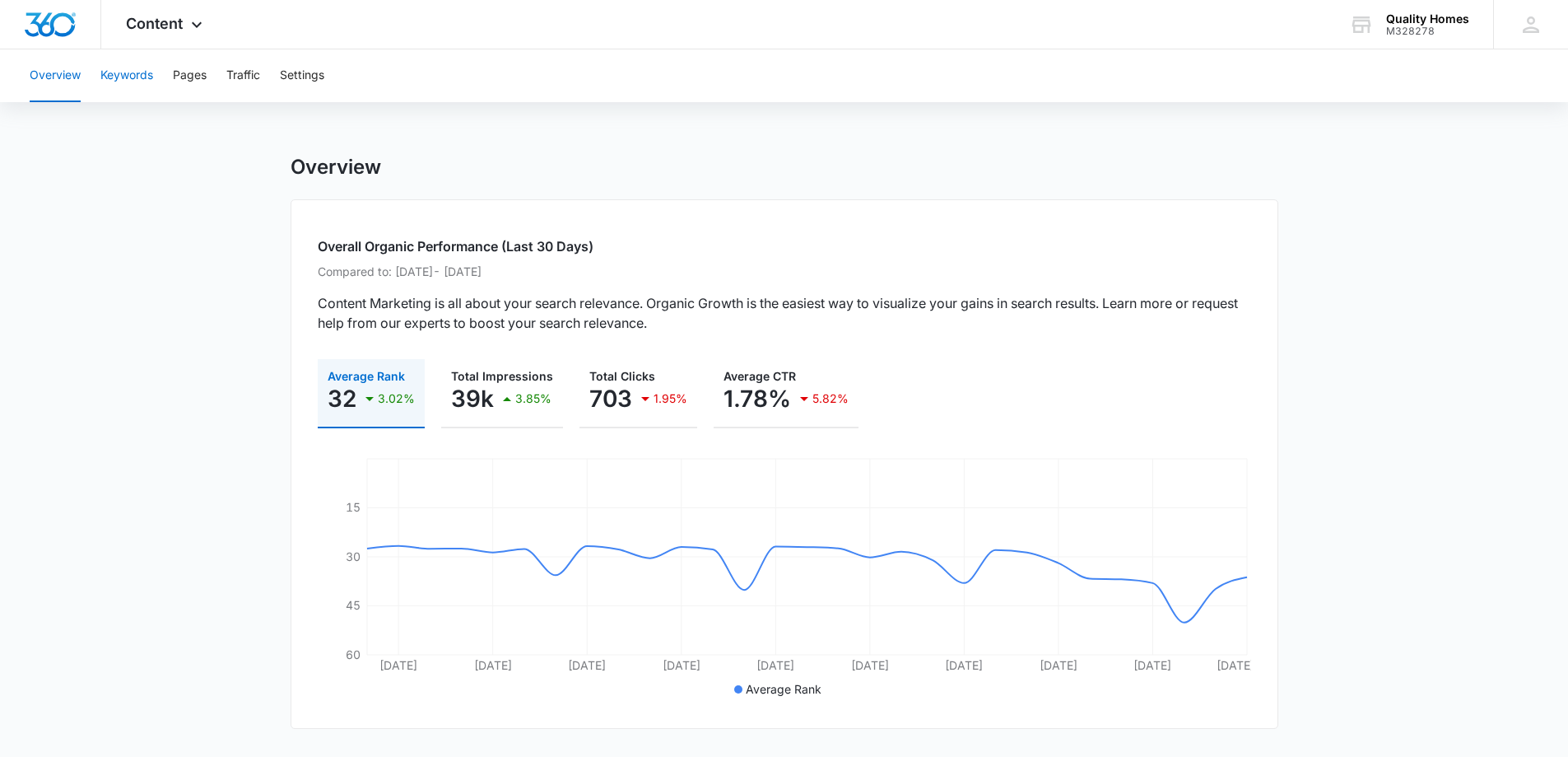
click at [142, 78] on button "Keywords" at bounding box center [127, 76] width 53 height 53
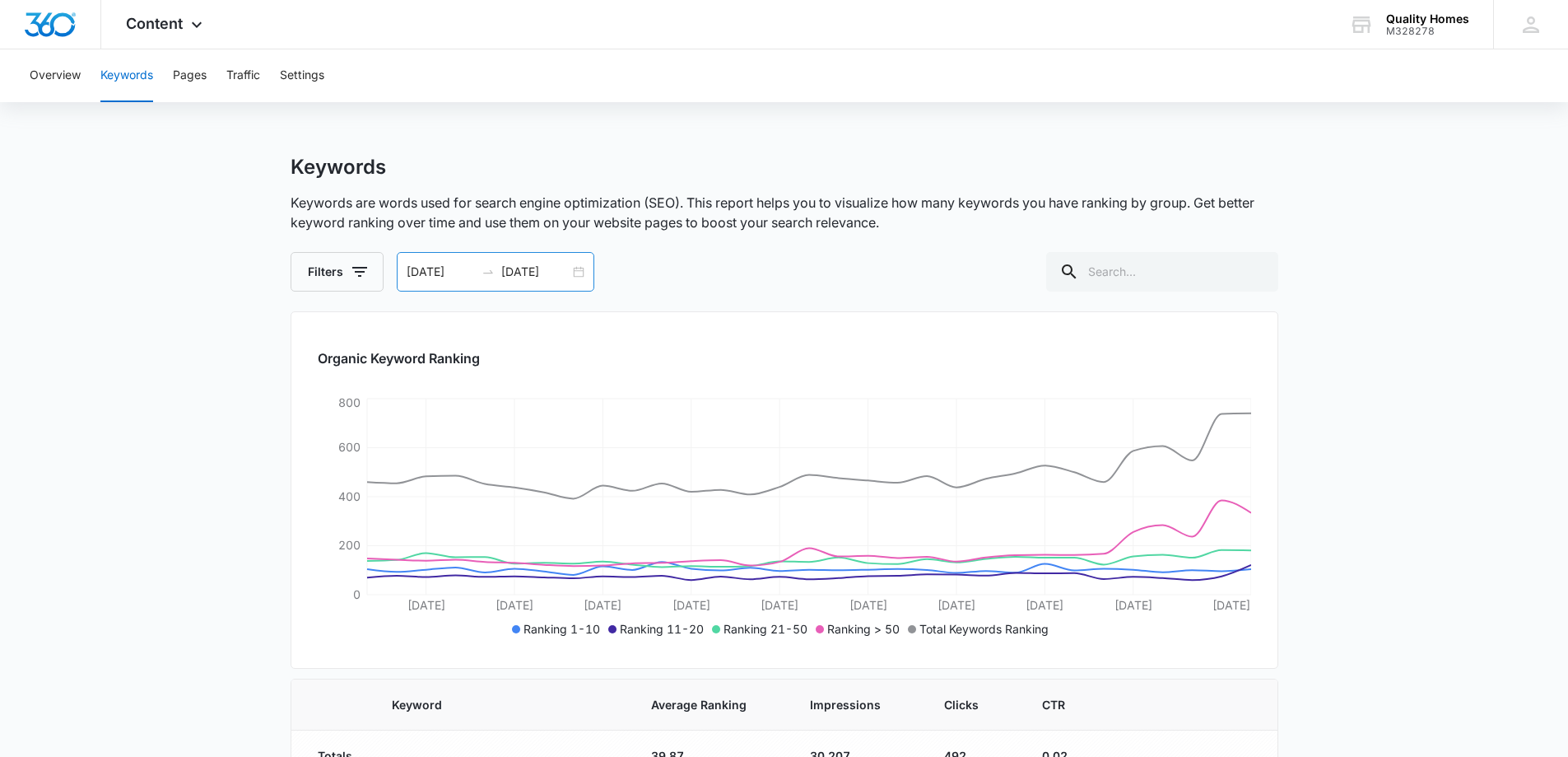
click at [453, 273] on input "[DATE]" at bounding box center [441, 272] width 68 height 18
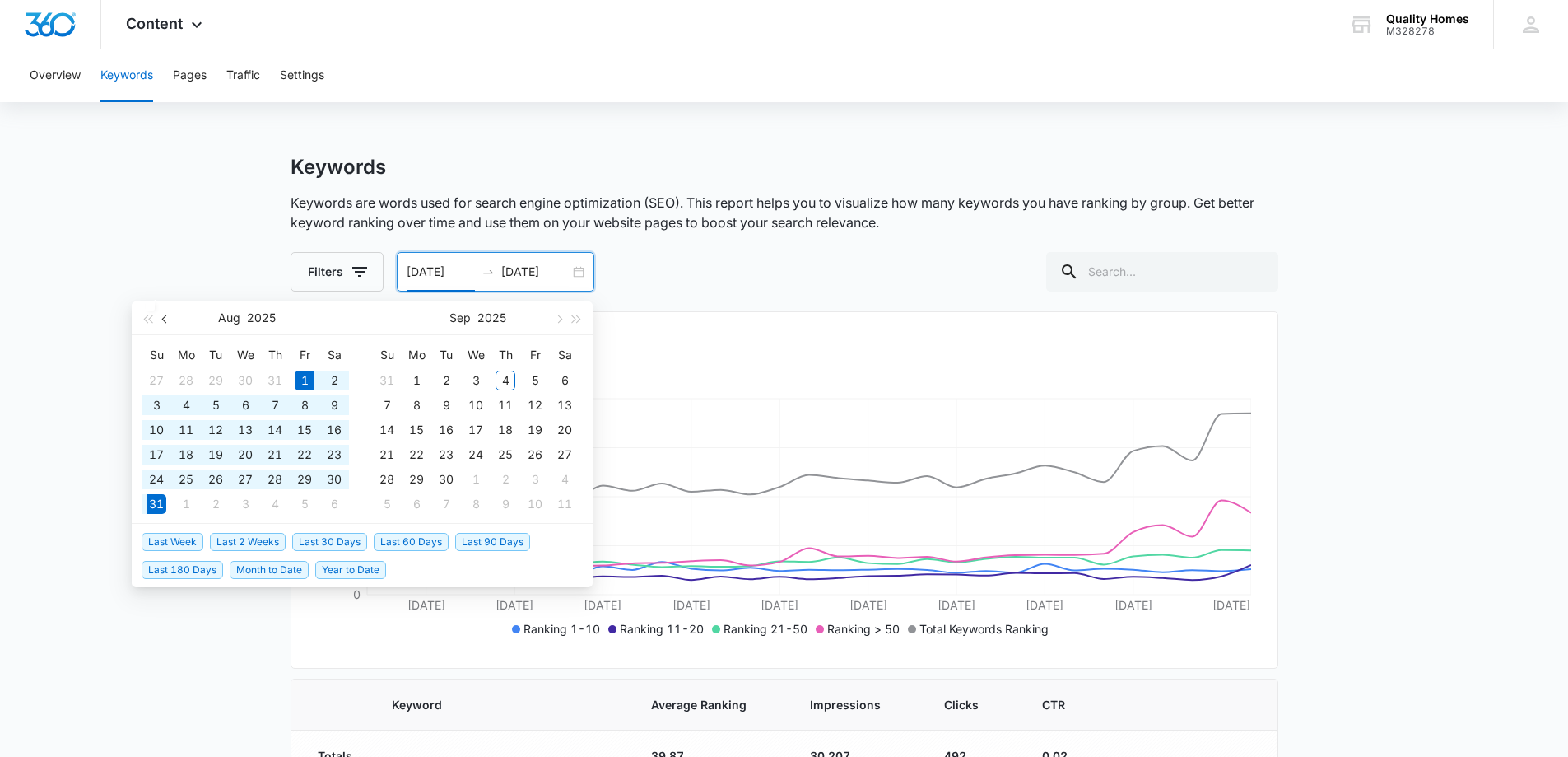
click at [161, 320] on button "button" at bounding box center [166, 318] width 18 height 33
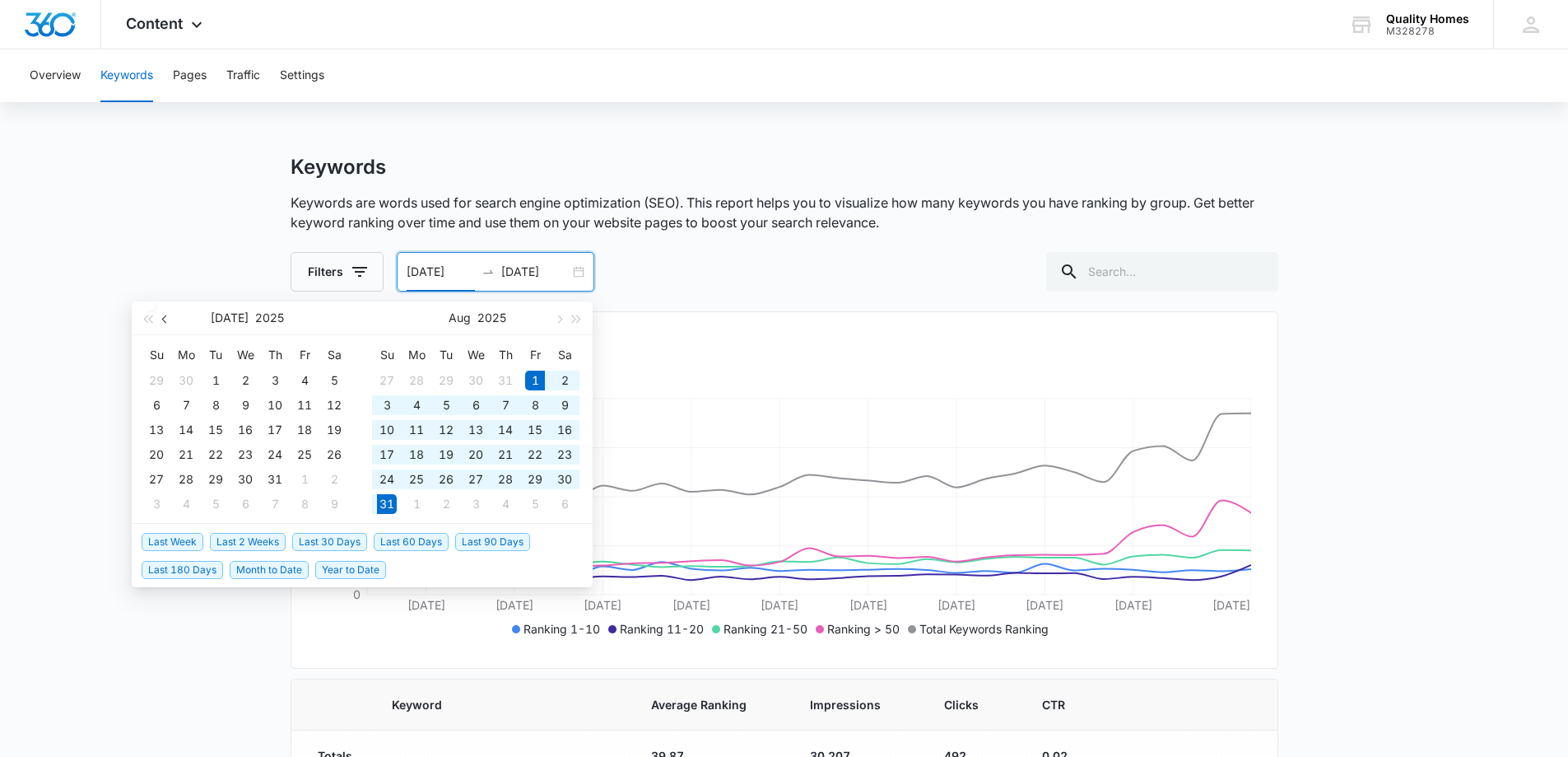
click at [161, 320] on button "button" at bounding box center [166, 318] width 18 height 33
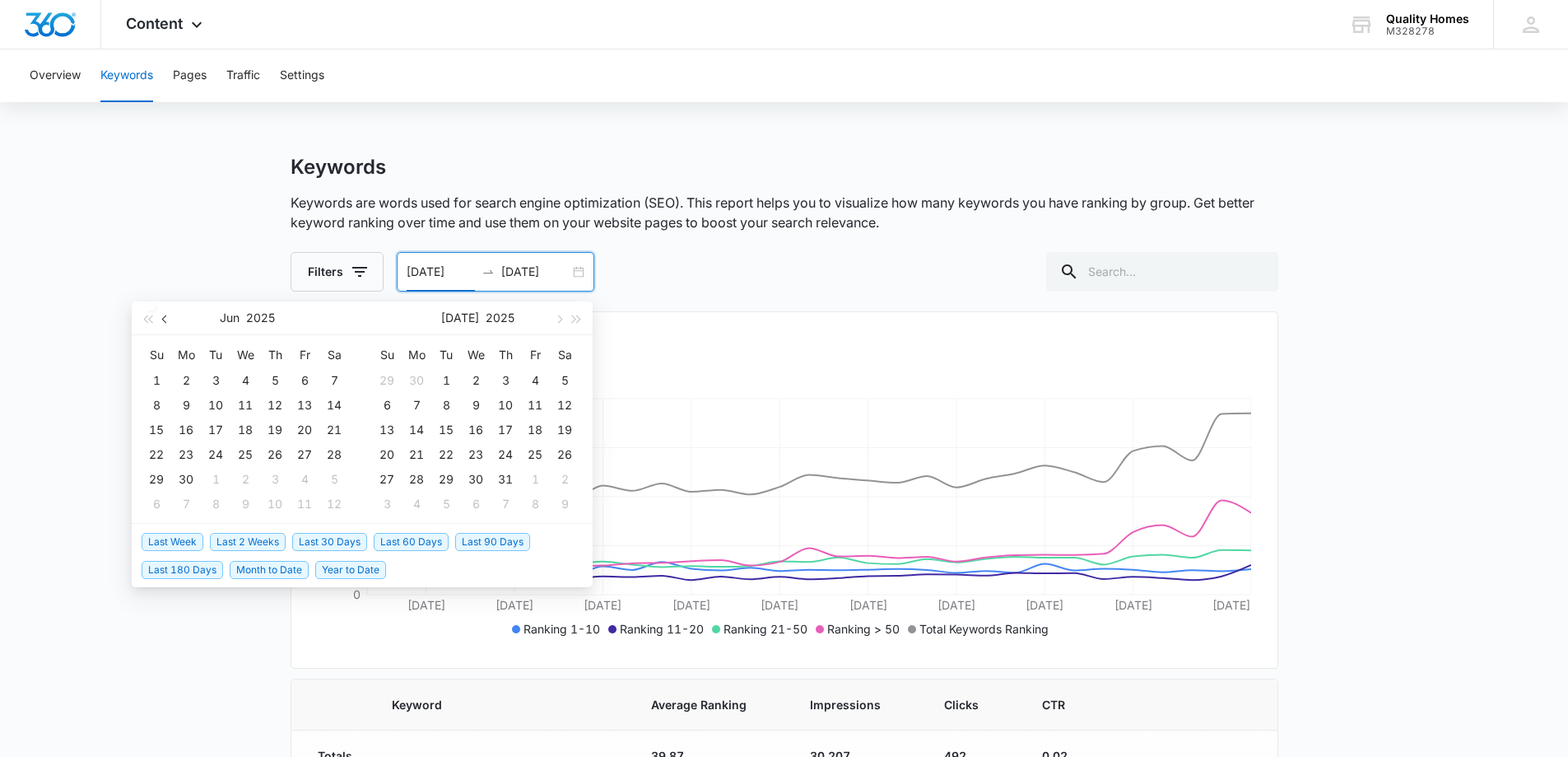
click at [165, 320] on span "button" at bounding box center [166, 319] width 8 height 8
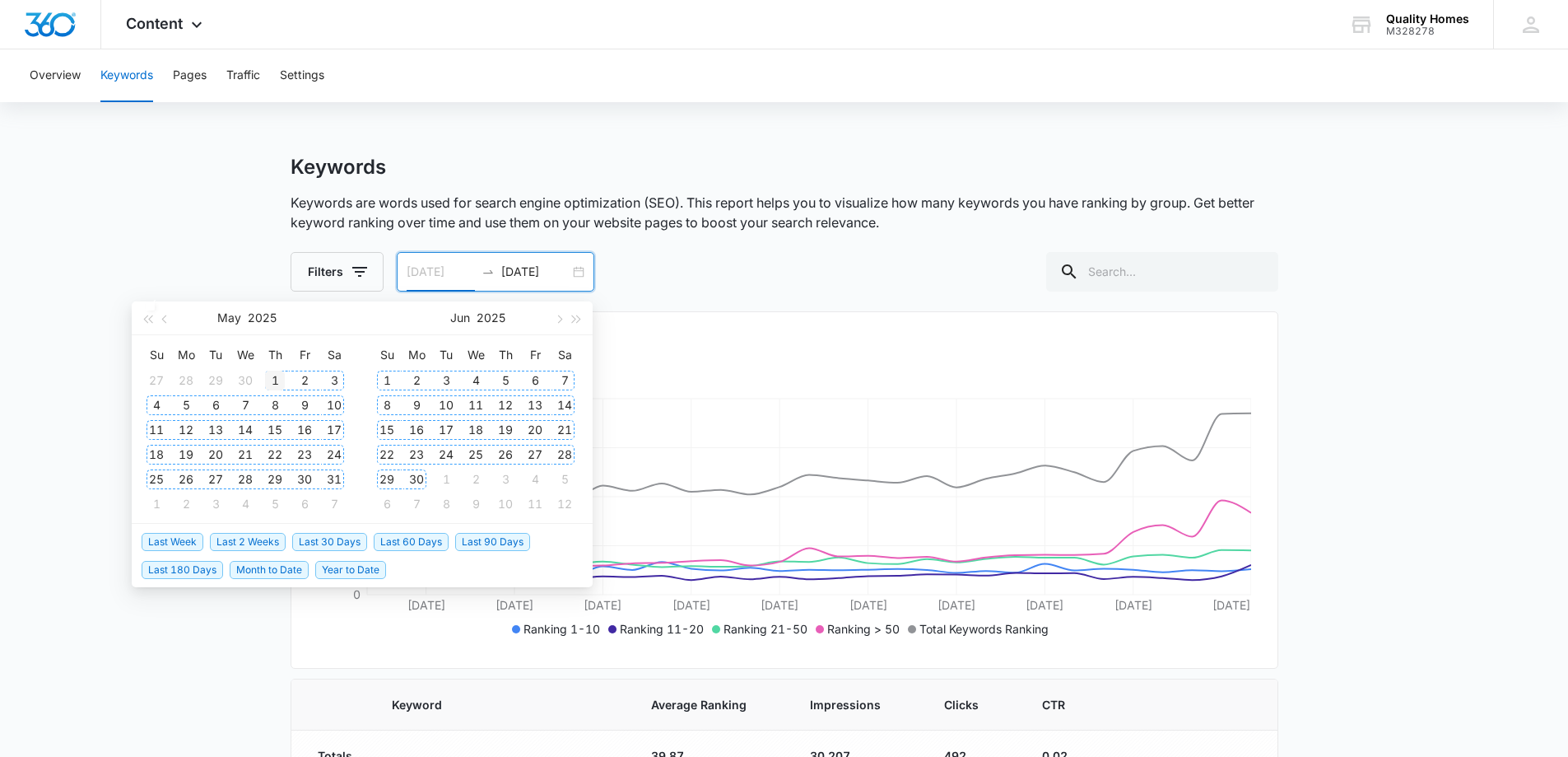
type input "[DATE]"
click at [273, 377] on div "1" at bounding box center [275, 381] width 20 height 20
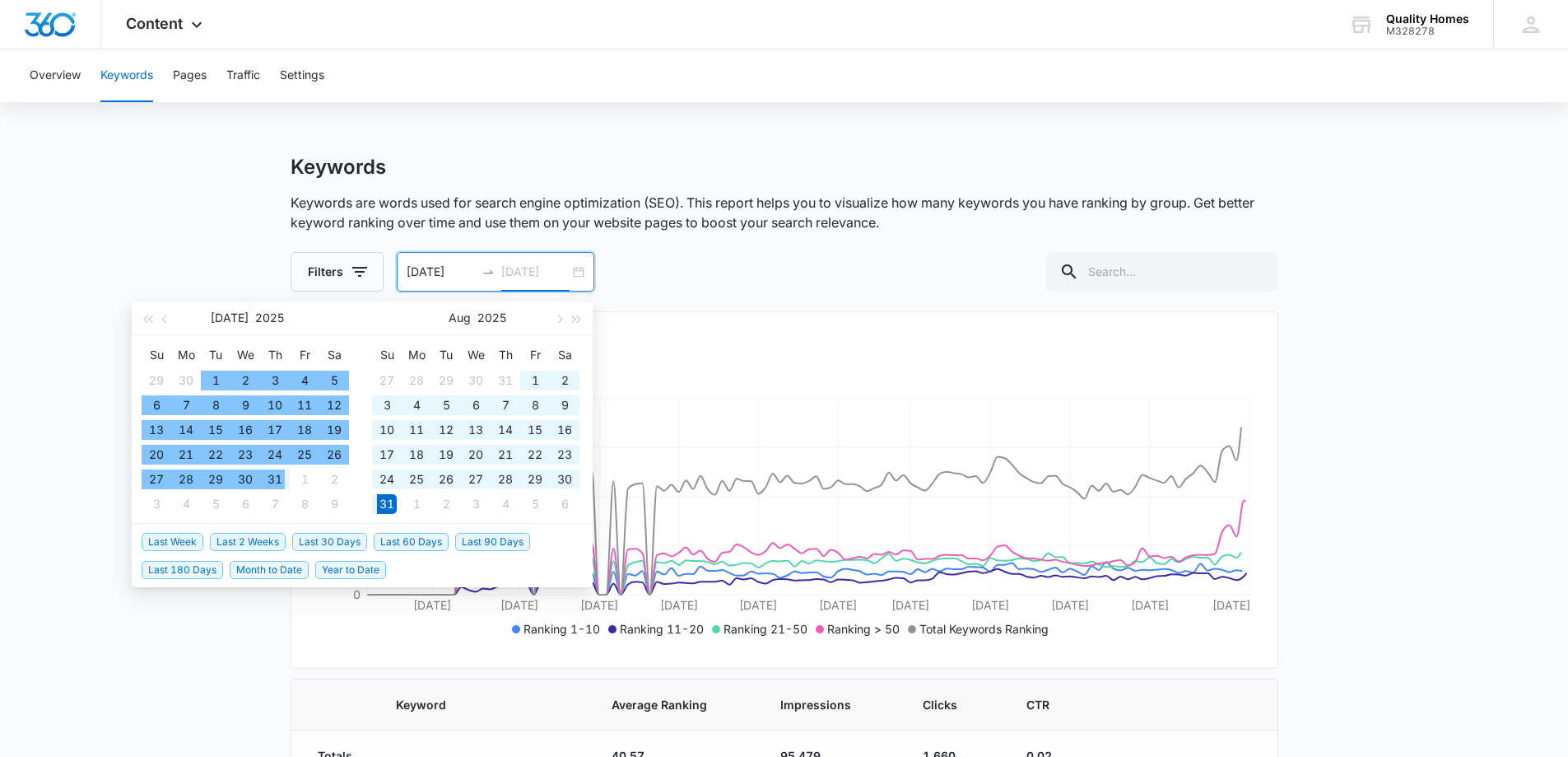
type input "[DATE]"
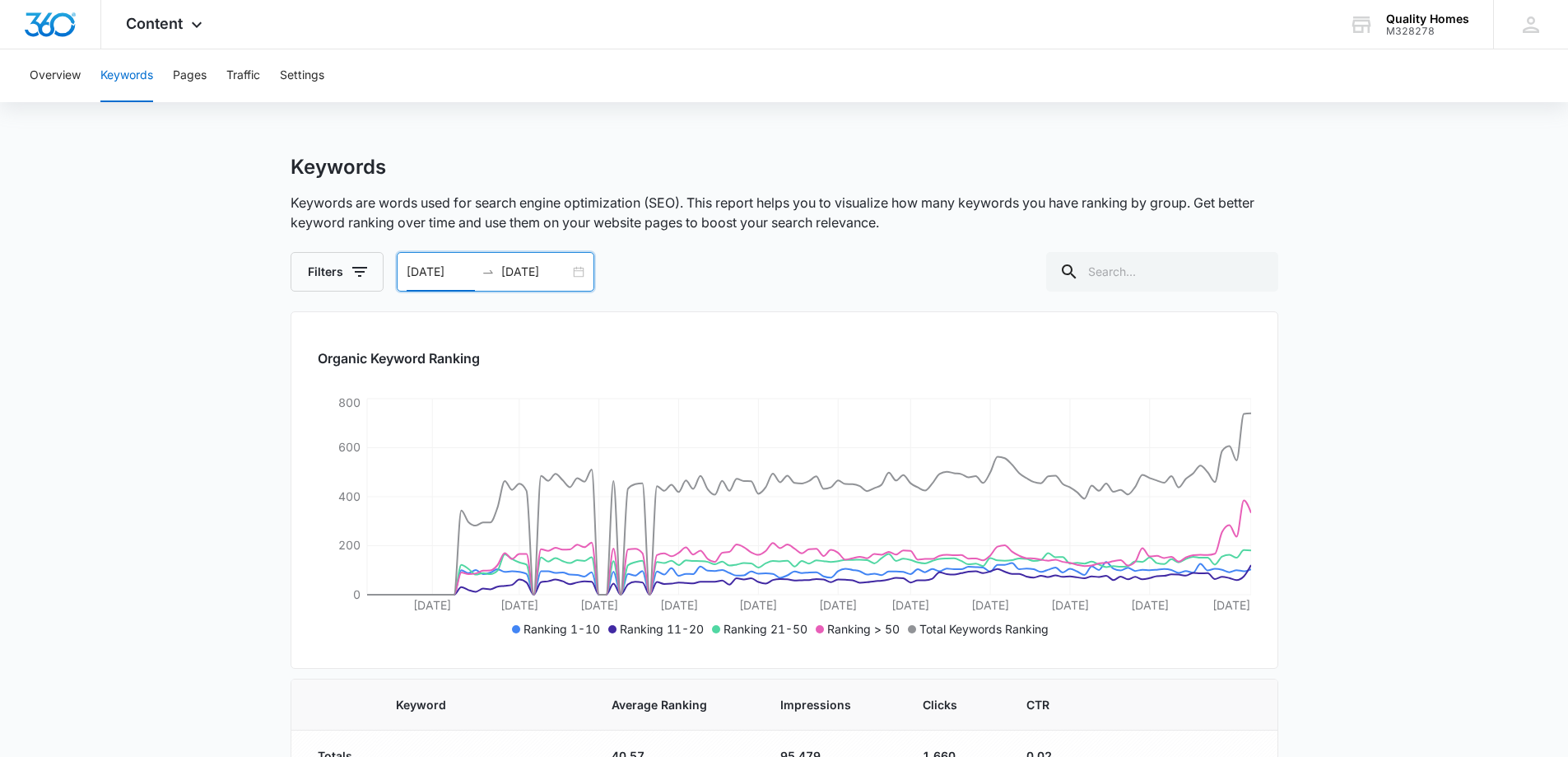
click at [449, 278] on input "[DATE]" at bounding box center [441, 272] width 68 height 18
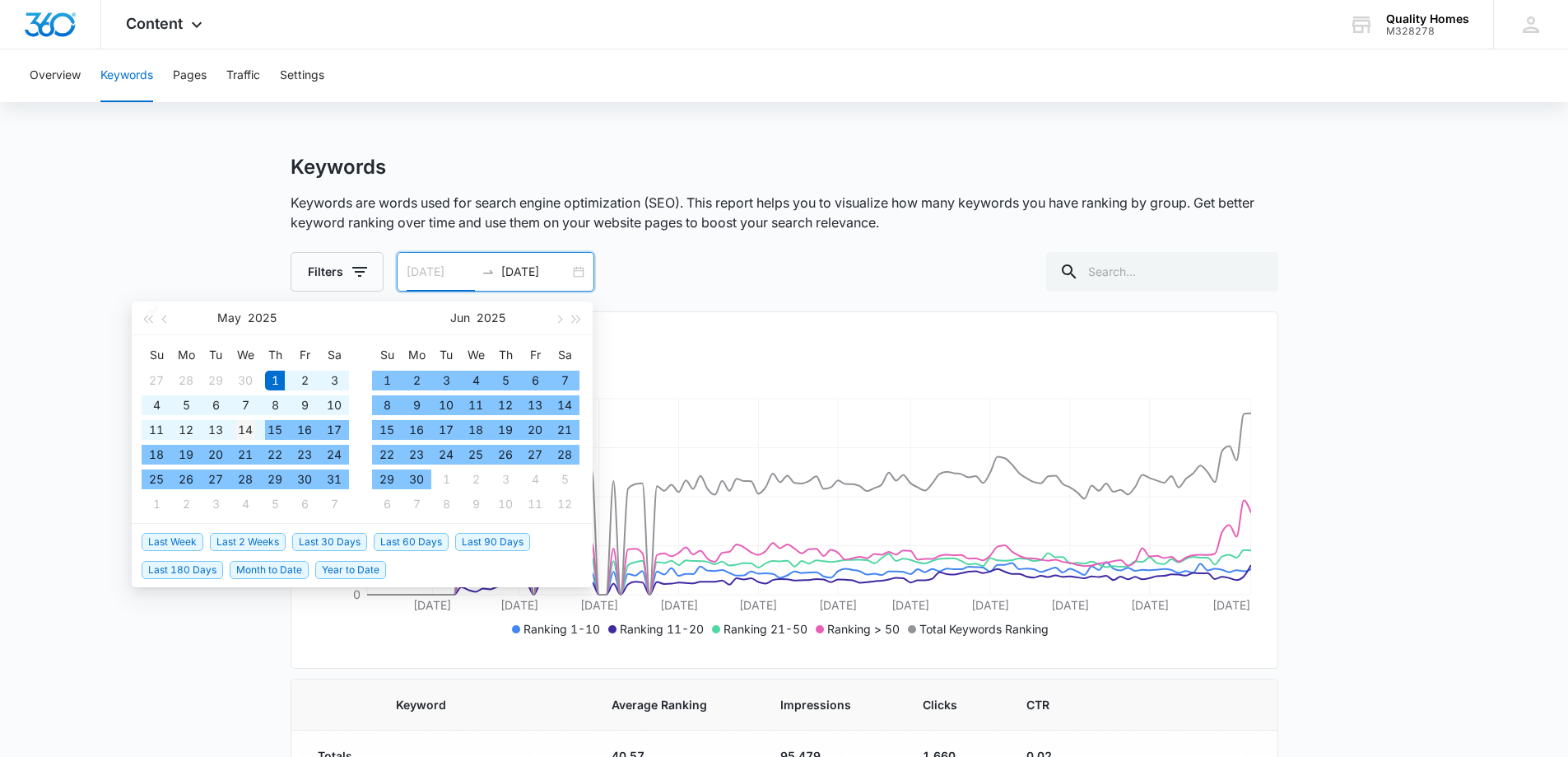
type input "[DATE]"
click at [255, 428] on div "14" at bounding box center [245, 430] width 20 height 20
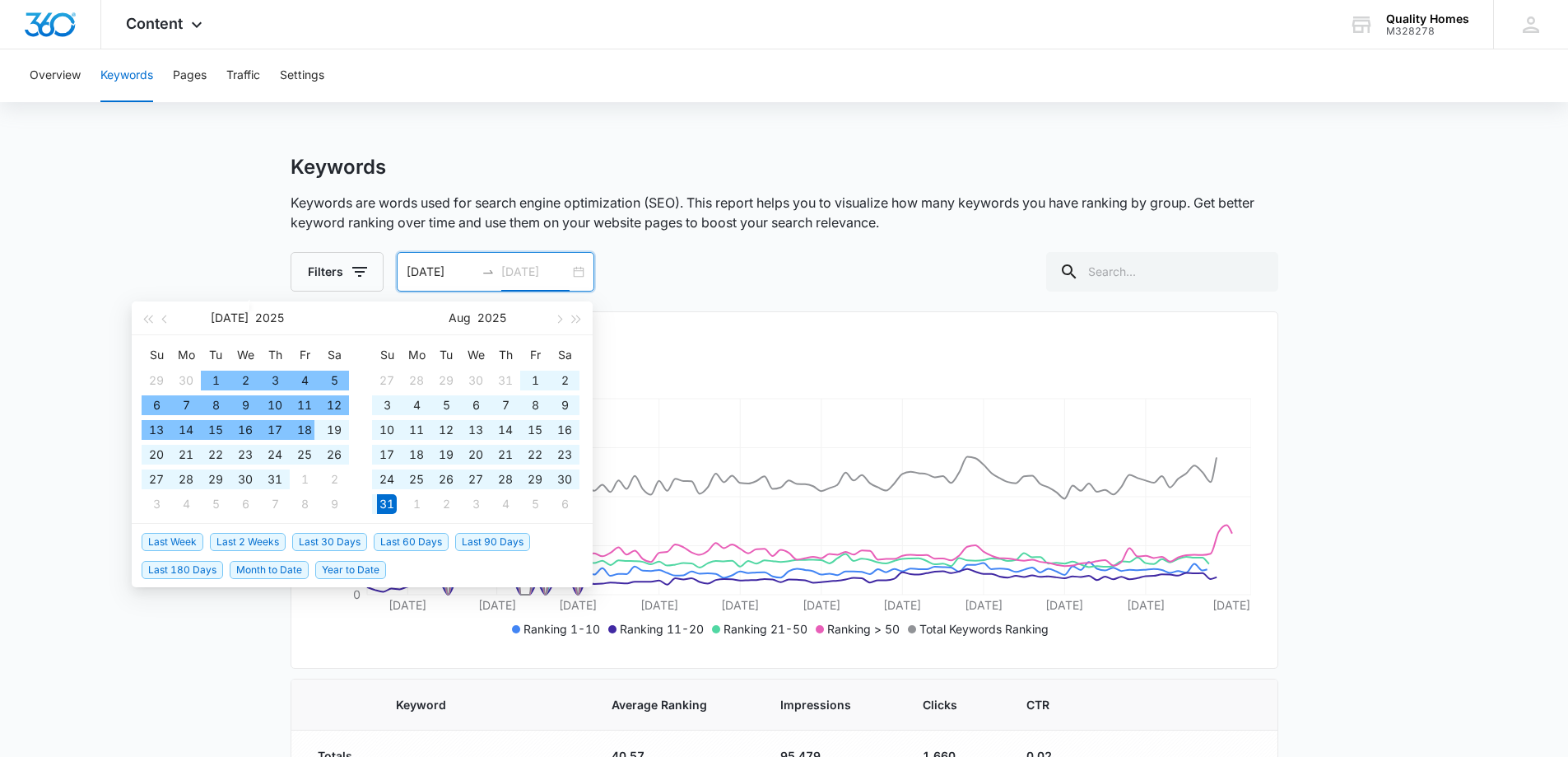
type input "[DATE]"
